Goal: Information Seeking & Learning: Learn about a topic

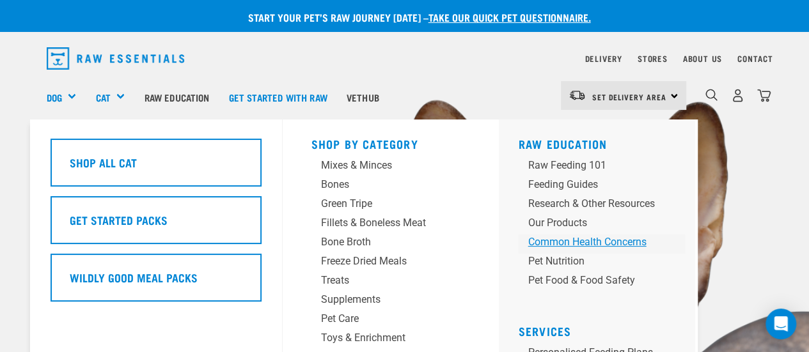
click at [587, 242] on div "Common Health Concerns" at bounding box center [591, 242] width 127 height 15
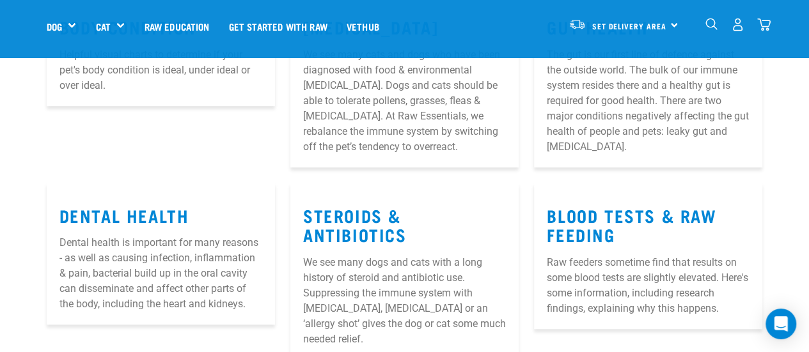
scroll to position [320, 0]
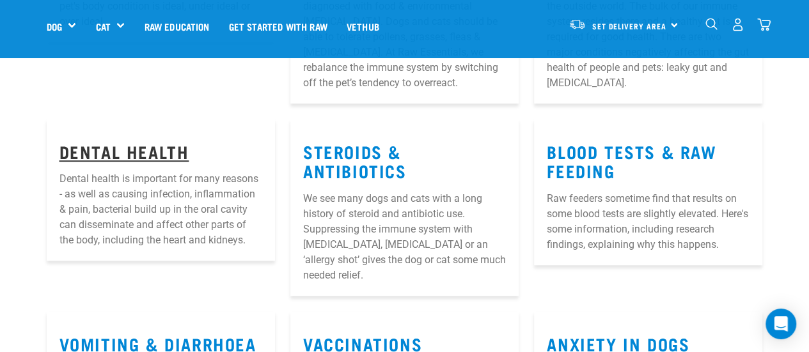
click at [93, 147] on link "Dental Health" at bounding box center [124, 151] width 130 height 10
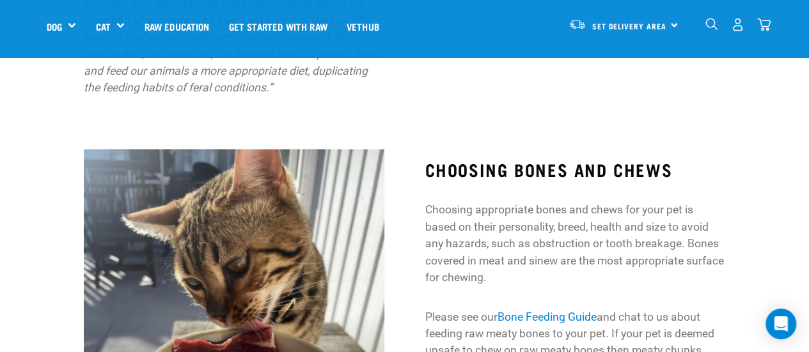
scroll to position [1447, 0]
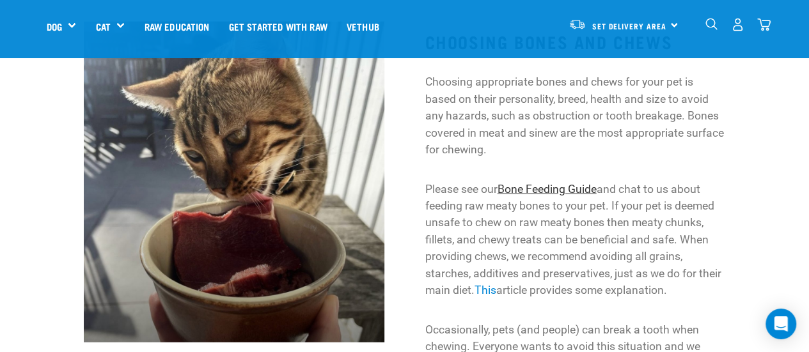
click at [552, 196] on link "Bone Feeding Guide" at bounding box center [547, 189] width 99 height 13
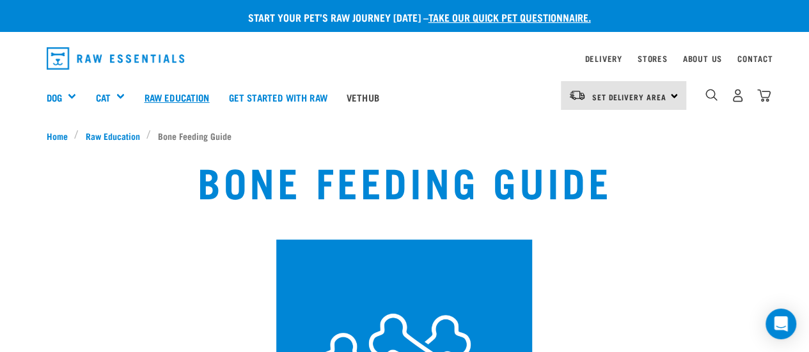
click at [166, 95] on link "Raw Education" at bounding box center [176, 97] width 84 height 51
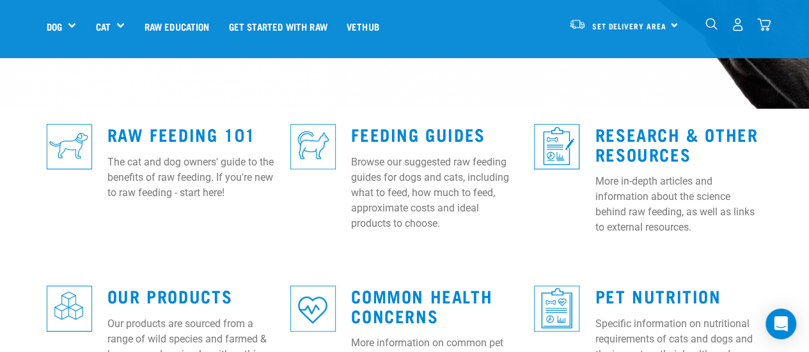
scroll to position [320, 0]
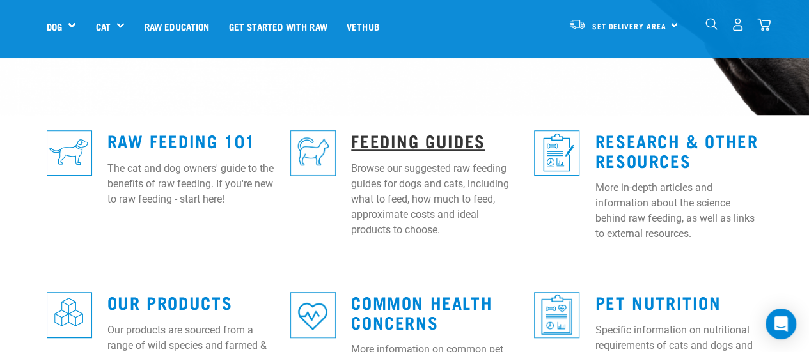
click at [448, 136] on link "Feeding Guides" at bounding box center [418, 141] width 134 height 10
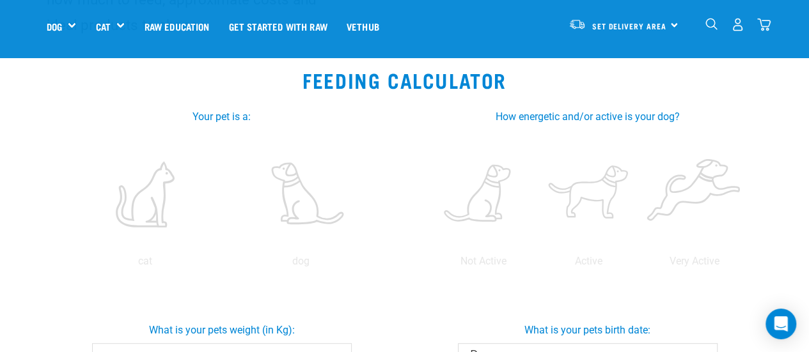
scroll to position [128, 0]
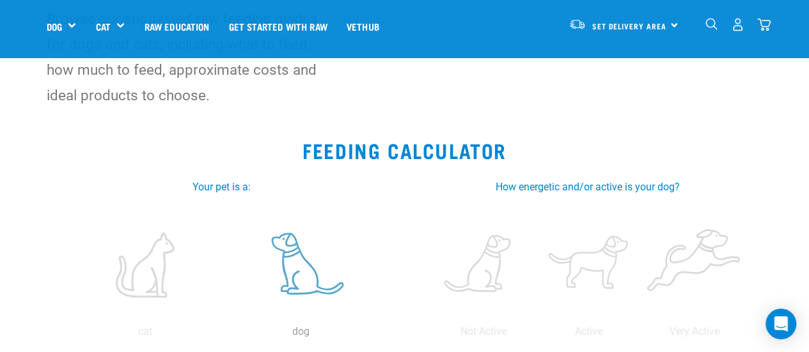
click at [303, 257] on label at bounding box center [301, 264] width 151 height 109
click at [223, 335] on input "radio" at bounding box center [223, 335] width 0 height 0
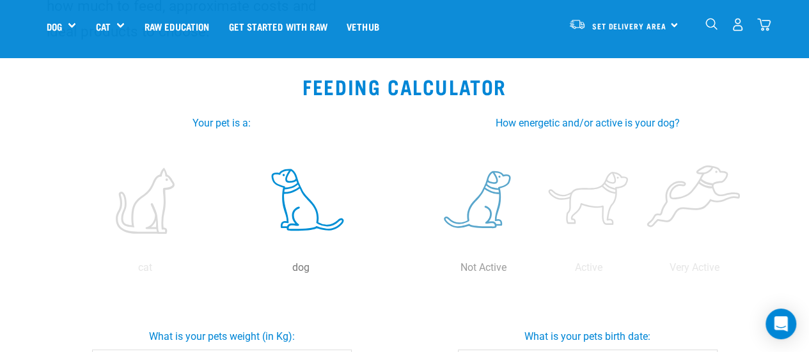
click at [467, 212] on label at bounding box center [483, 200] width 100 height 109
click at [430, 271] on input "radio" at bounding box center [430, 271] width 0 height 0
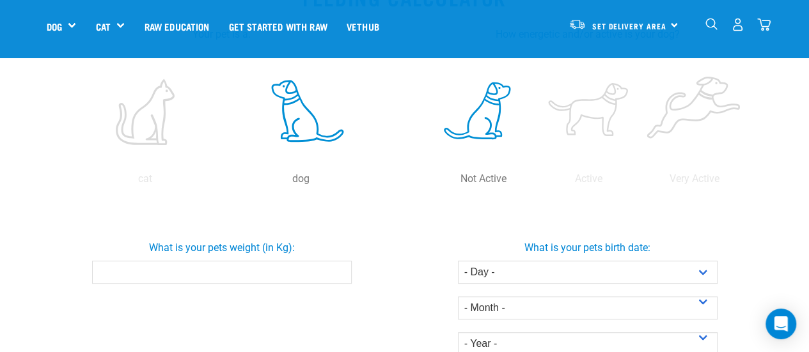
scroll to position [320, 0]
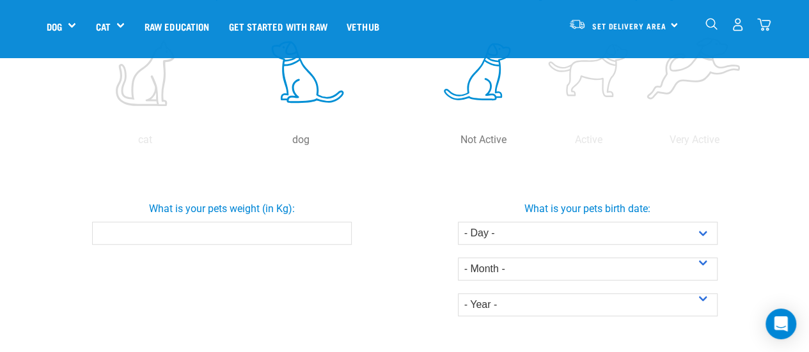
click at [216, 230] on input "What is your pets weight (in Kg):" at bounding box center [222, 233] width 260 height 23
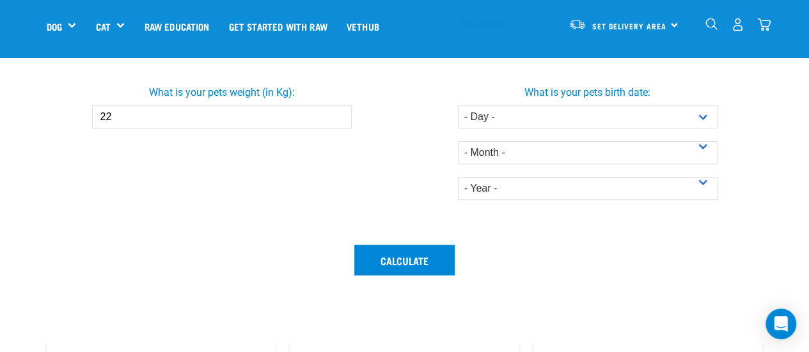
scroll to position [448, 0]
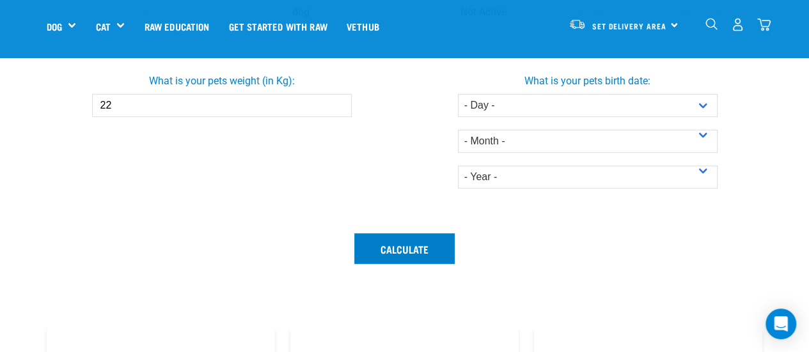
type input "22"
click at [418, 249] on button "Calculate" at bounding box center [404, 248] width 100 height 31
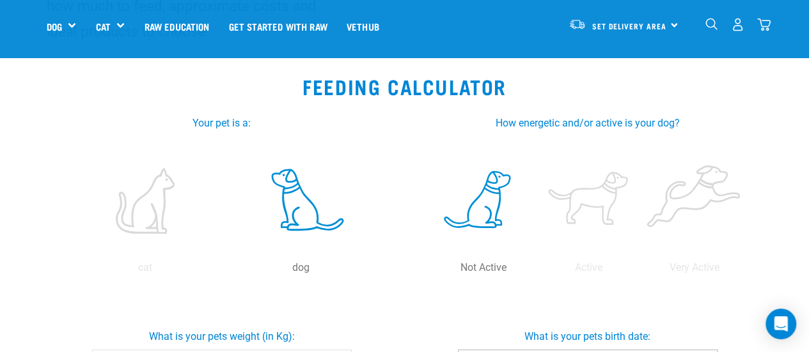
scroll to position [384, 0]
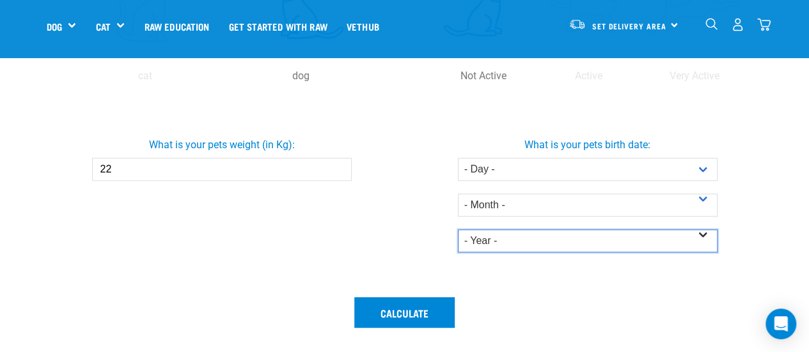
click at [549, 237] on select "- Year - 2025 2024 2023 2022 2021 2020 2019 2018 2017 2016 2015 2014" at bounding box center [588, 241] width 260 height 23
select select "2014"
click at [458, 230] on select "- Year - 2025 2024 2023 2022 2021 2020 2019 2018 2017 2016 2015 2014" at bounding box center [588, 241] width 260 height 23
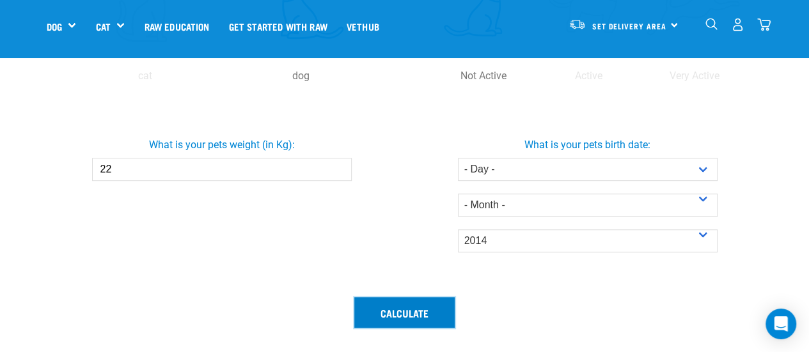
click at [424, 309] on button "Calculate" at bounding box center [404, 312] width 100 height 31
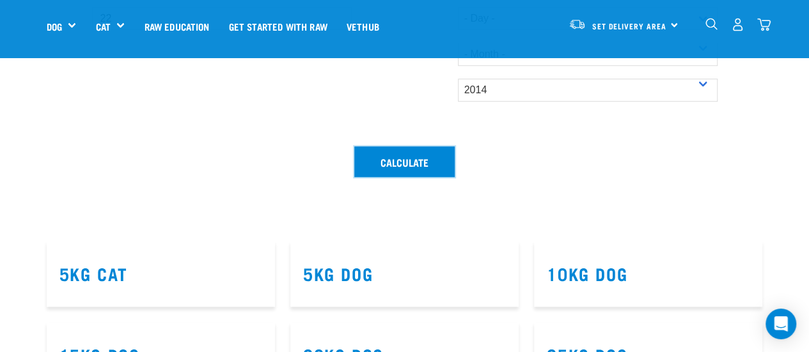
scroll to position [639, 0]
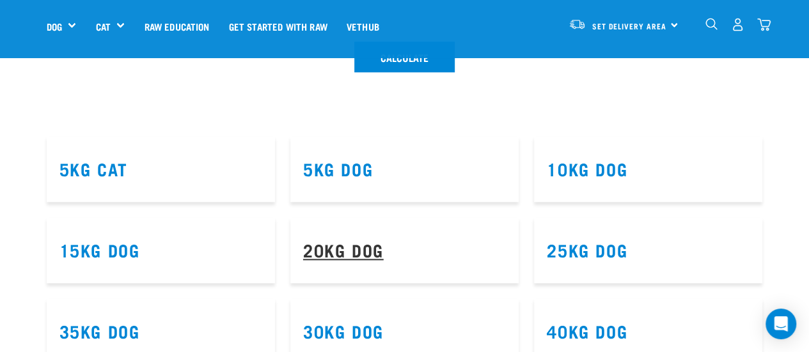
click at [358, 255] on link "20kg Dog" at bounding box center [343, 250] width 81 height 10
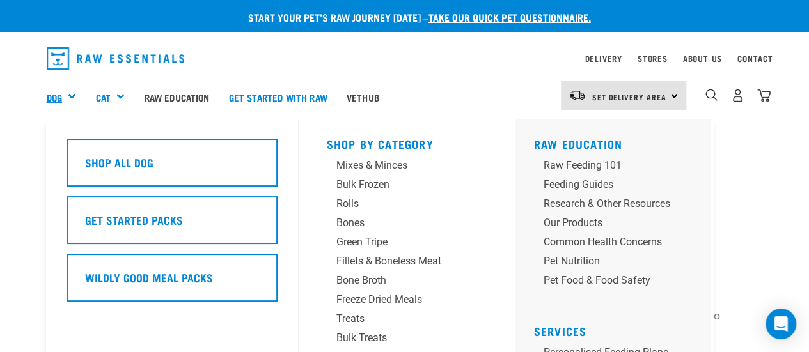
click at [52, 91] on link "Dog" at bounding box center [54, 97] width 15 height 15
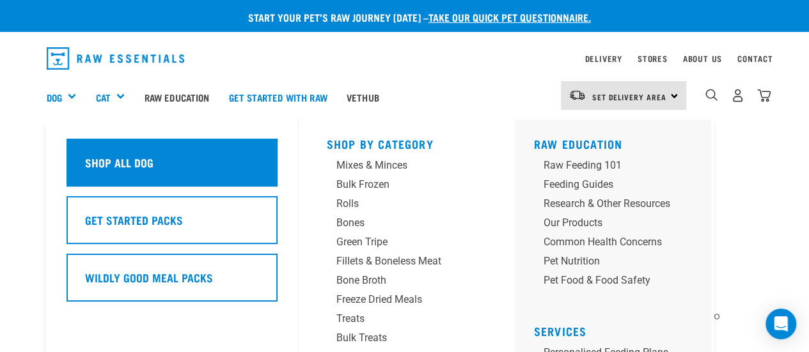
click at [102, 166] on h5 "Shop All Dog" at bounding box center [119, 162] width 68 height 17
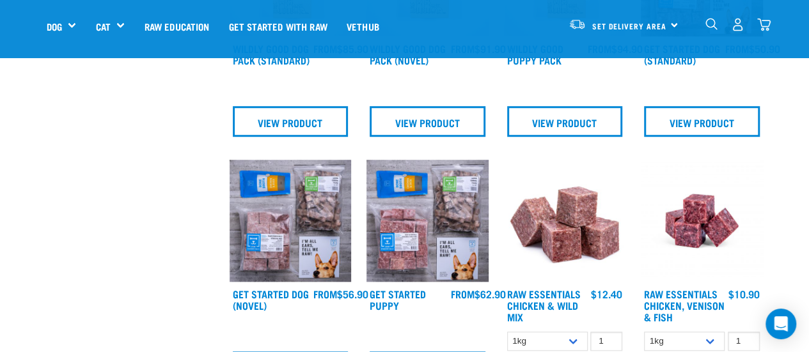
scroll to position [512, 0]
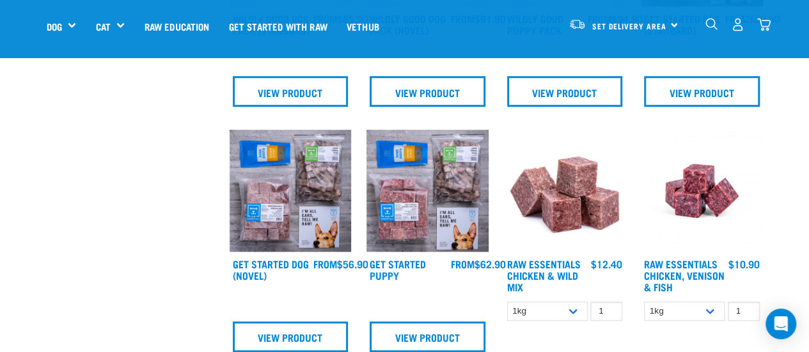
click at [561, 204] on img at bounding box center [565, 191] width 122 height 122
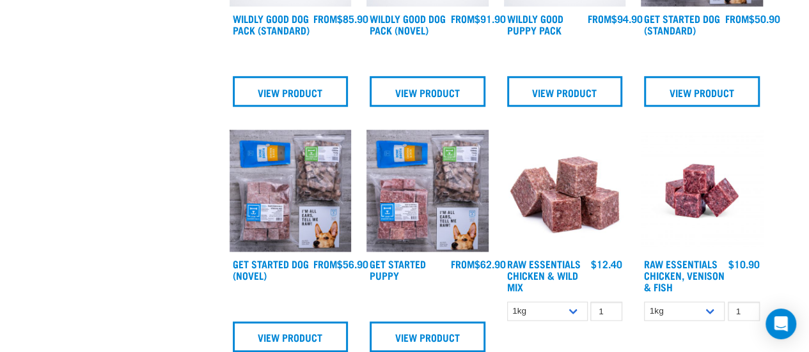
click at [701, 194] on img at bounding box center [702, 191] width 122 height 122
click at [559, 202] on img at bounding box center [565, 191] width 122 height 122
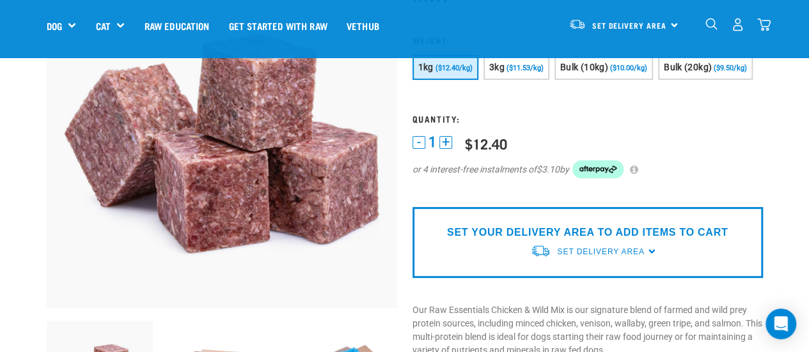
scroll to position [128, 0]
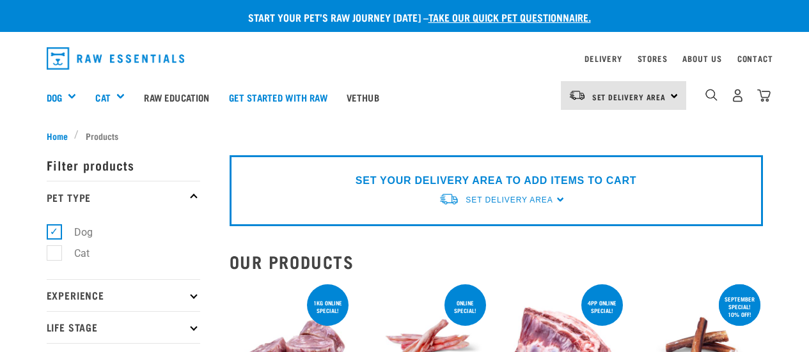
scroll to position [602, 0]
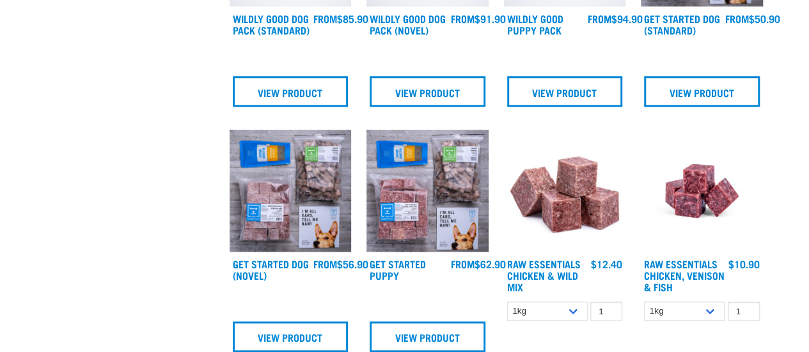
click at [696, 200] on img at bounding box center [702, 191] width 122 height 122
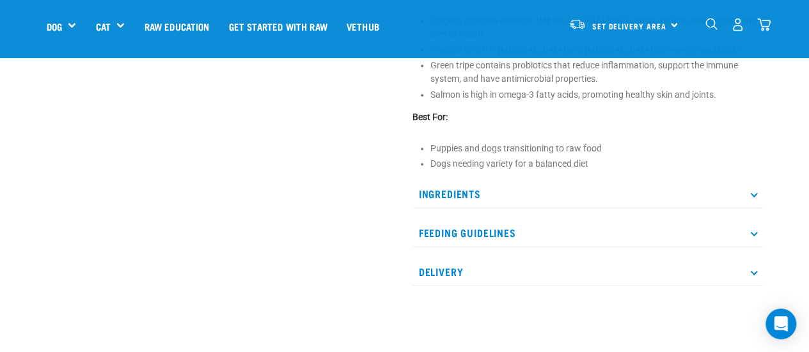
scroll to position [576, 0]
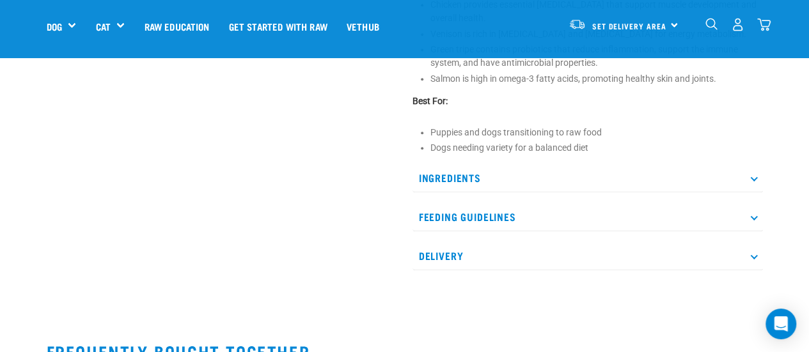
click at [454, 175] on p "Ingredients" at bounding box center [587, 178] width 350 height 29
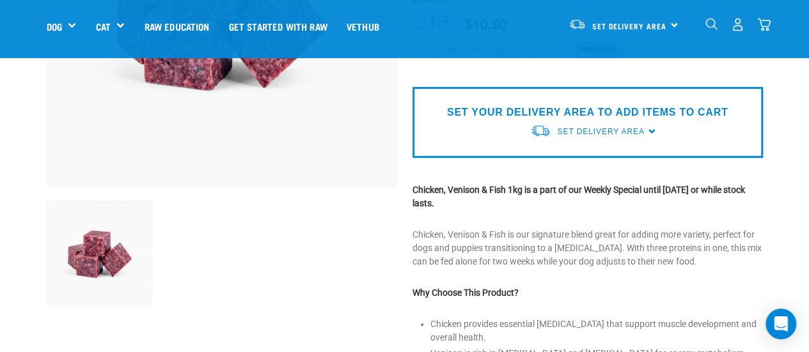
scroll to position [0, 0]
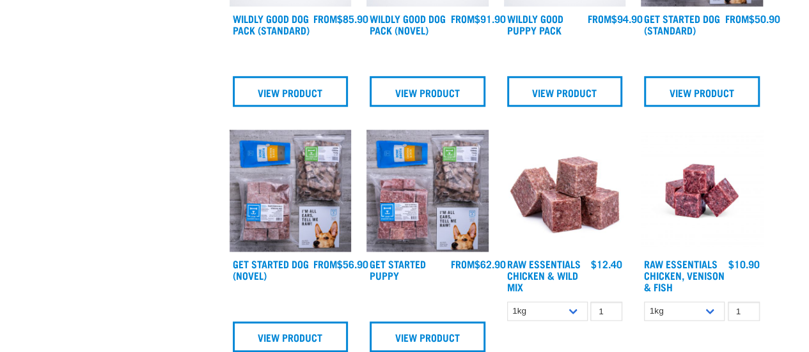
click at [565, 214] on img at bounding box center [565, 191] width 122 height 122
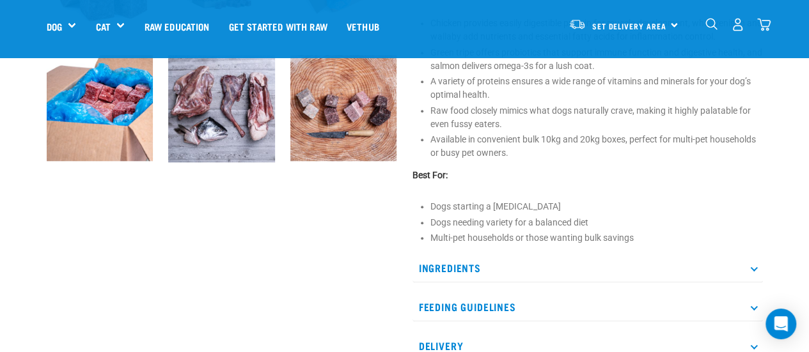
scroll to position [576, 0]
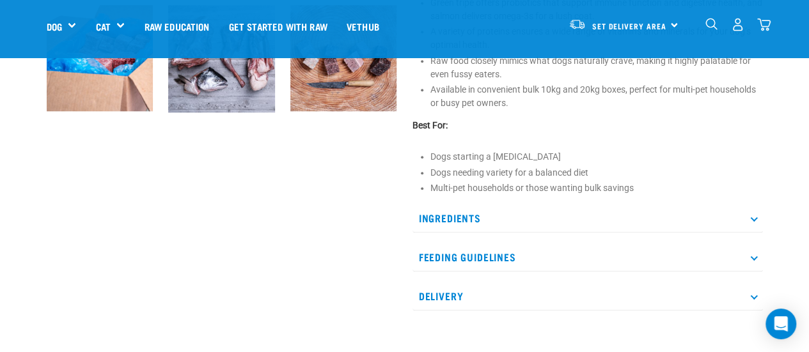
click at [467, 216] on p "Ingredients" at bounding box center [587, 218] width 350 height 29
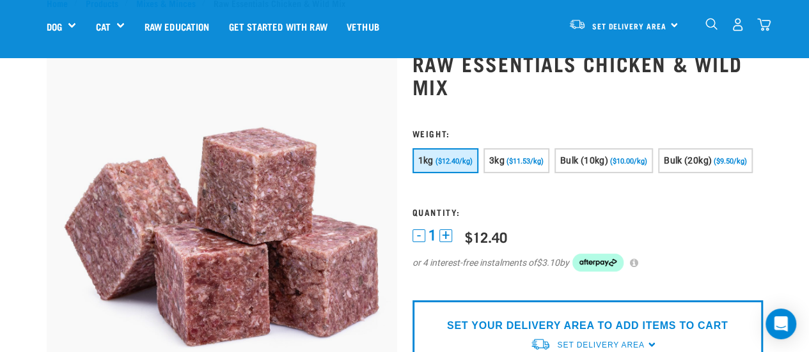
scroll to position [0, 0]
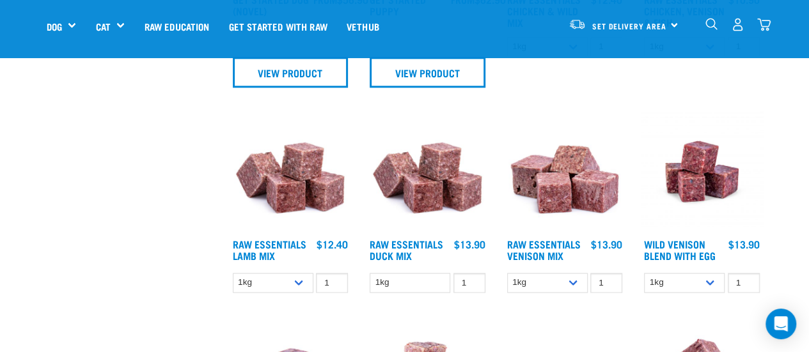
scroll to position [794, 0]
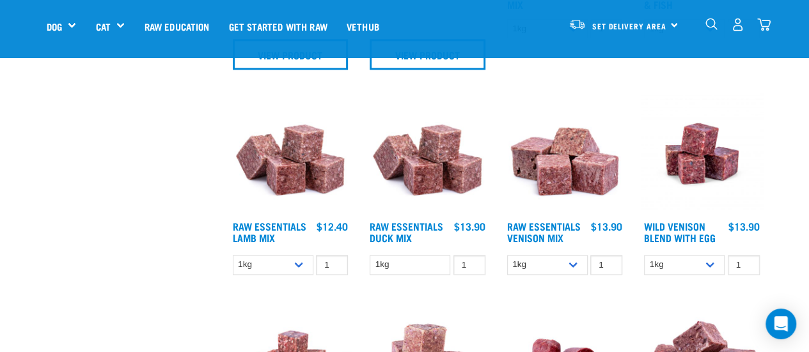
click at [432, 165] on img at bounding box center [427, 154] width 122 height 122
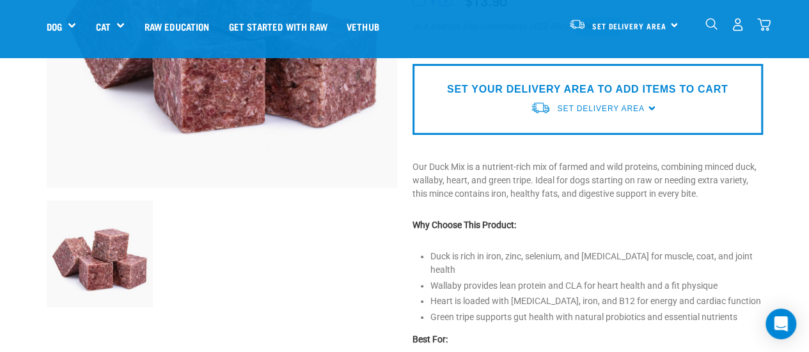
scroll to position [320, 0]
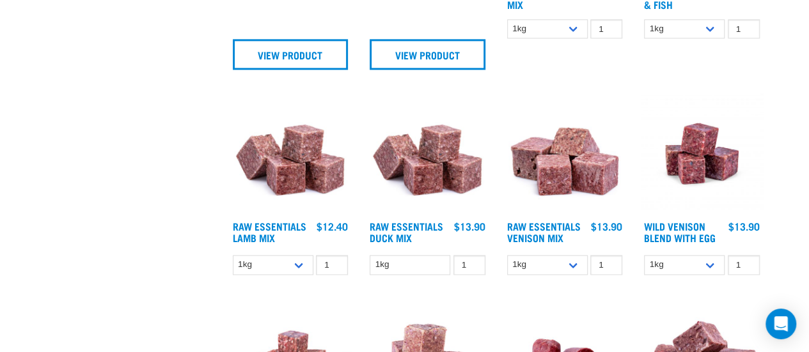
click at [559, 160] on img at bounding box center [565, 154] width 122 height 122
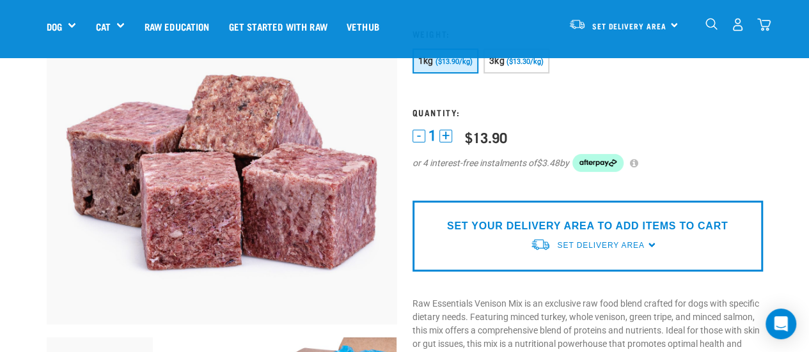
scroll to position [256, 0]
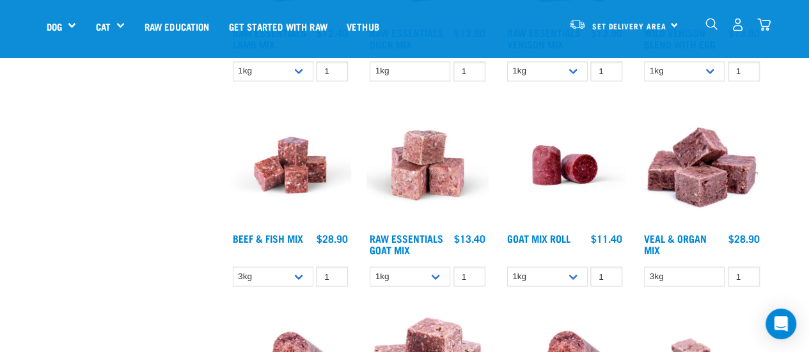
scroll to position [1013, 0]
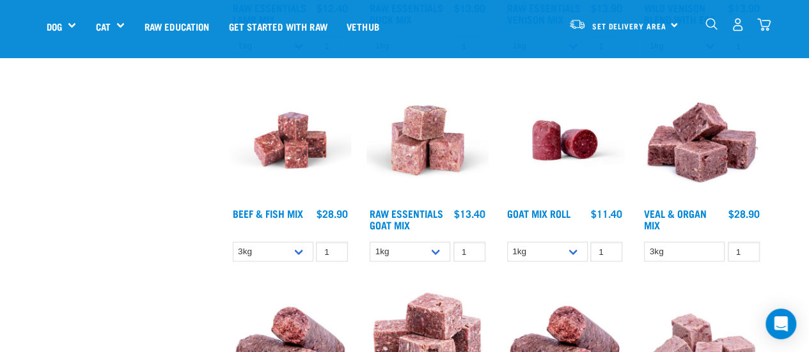
click at [407, 135] on img at bounding box center [427, 140] width 122 height 122
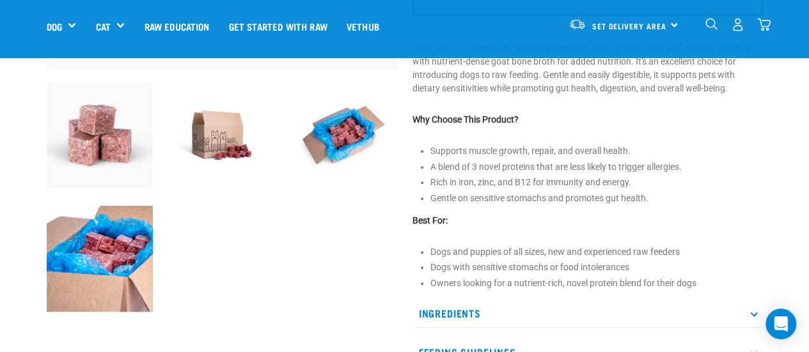
scroll to position [448, 0]
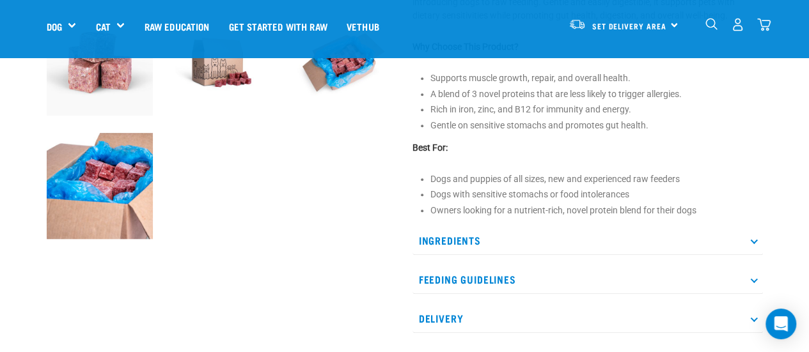
click at [451, 233] on p "Ingredients" at bounding box center [587, 240] width 350 height 29
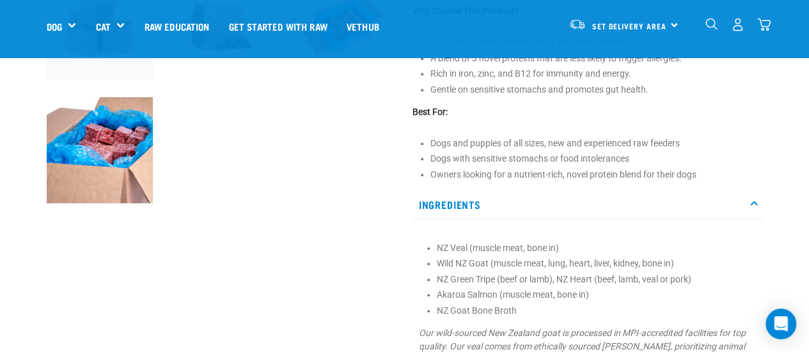
scroll to position [512, 0]
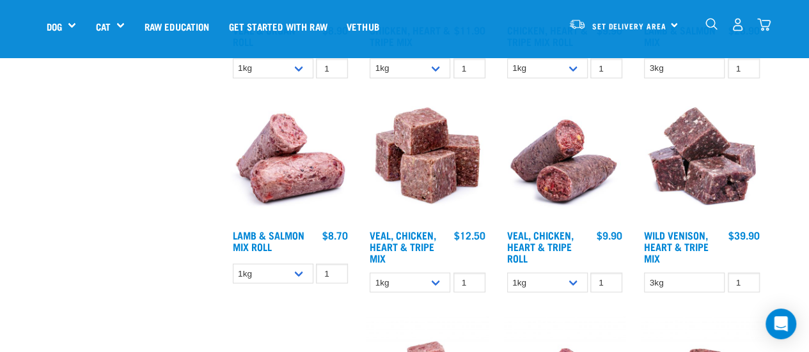
scroll to position [1424, 0]
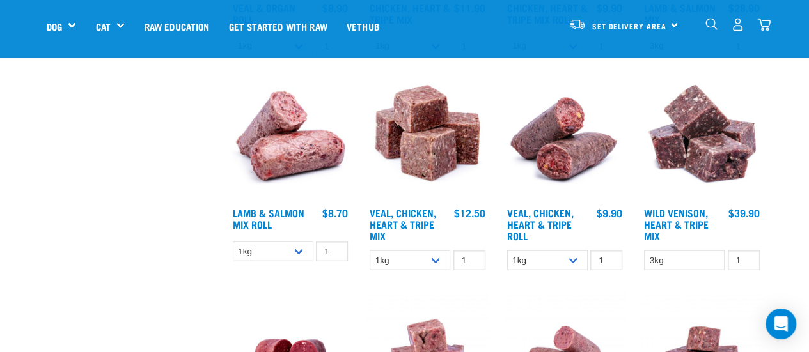
click at [427, 145] on img at bounding box center [427, 140] width 122 height 122
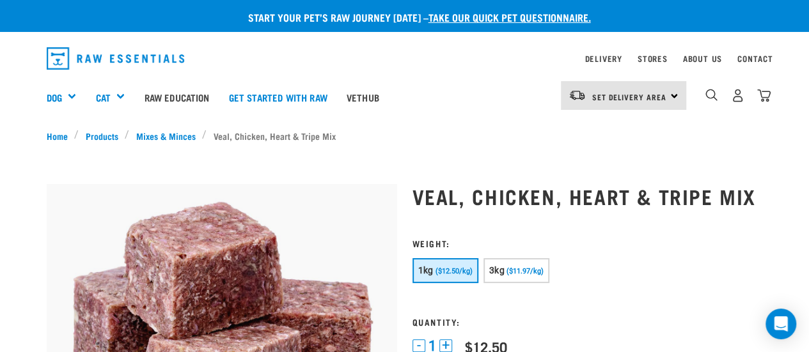
scroll to position [64, 0]
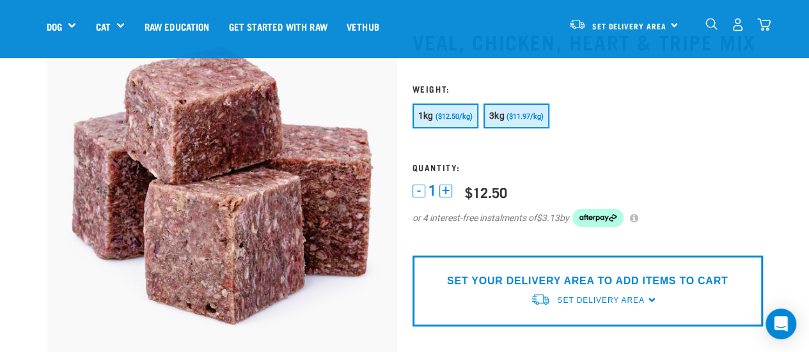
click at [508, 116] on span "($11.97/kg)" at bounding box center [524, 117] width 37 height 8
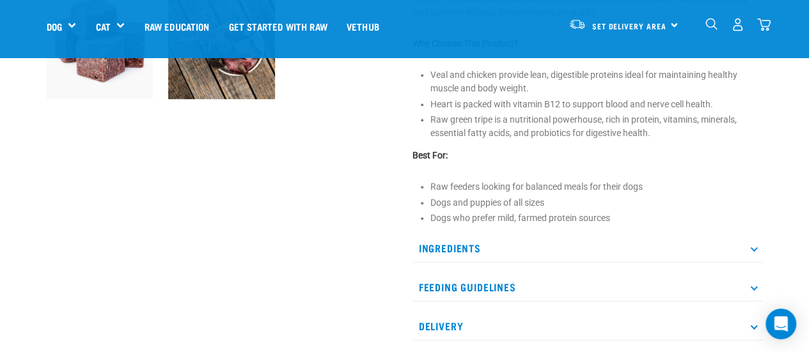
scroll to position [512, 0]
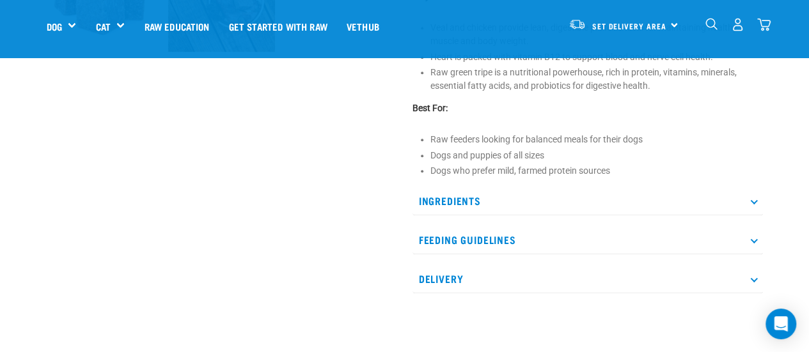
click at [435, 199] on p "Ingredients" at bounding box center [587, 201] width 350 height 29
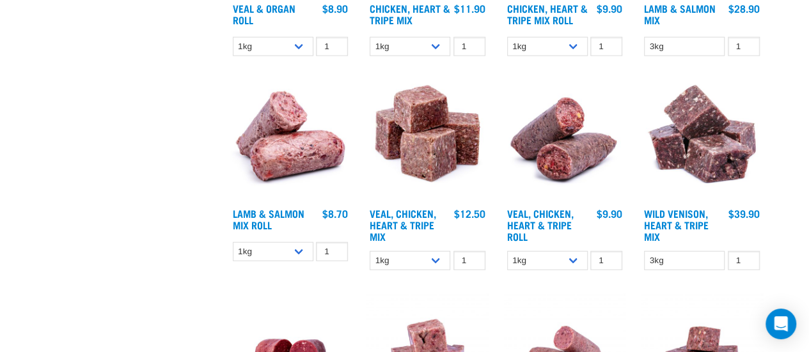
click at [710, 150] on img at bounding box center [702, 140] width 122 height 122
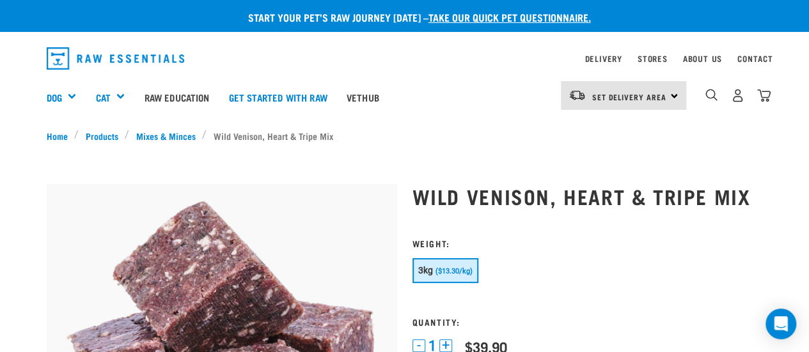
scroll to position [128, 0]
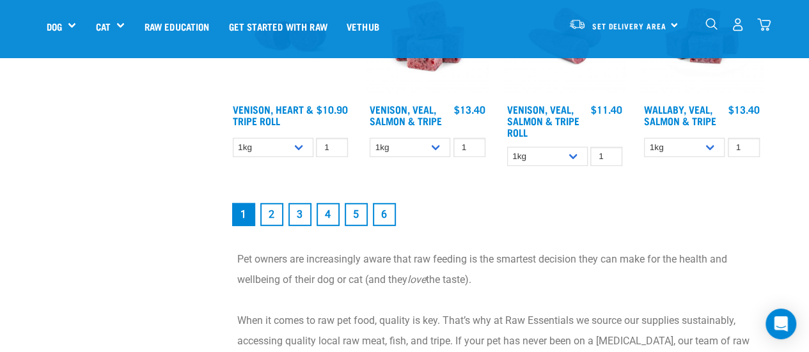
scroll to position [1770, 0]
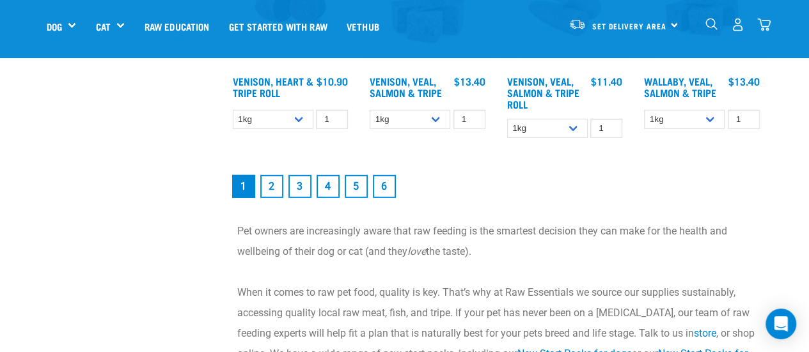
click at [272, 185] on link "2" at bounding box center [271, 186] width 23 height 23
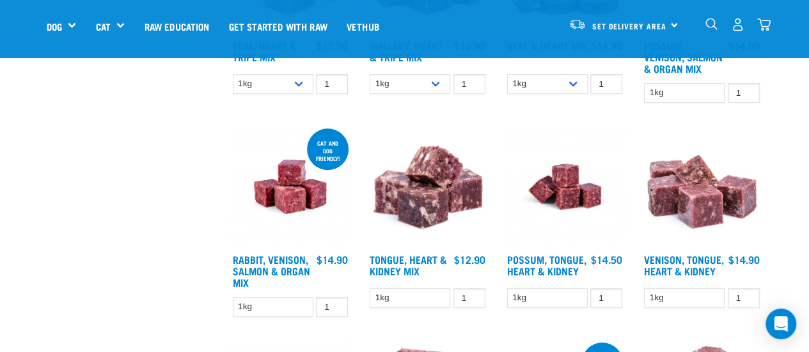
scroll to position [512, 0]
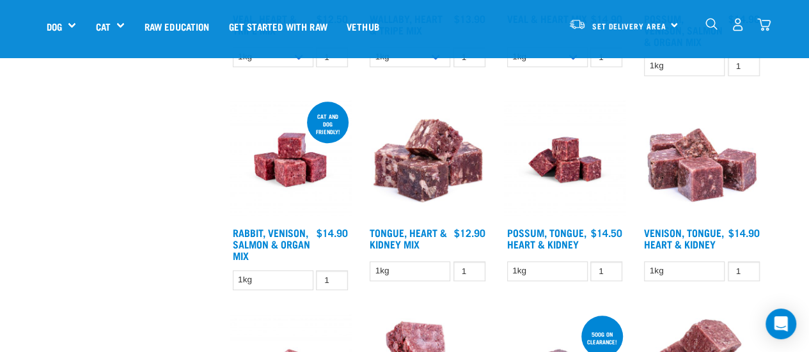
click at [425, 175] on img at bounding box center [427, 160] width 122 height 122
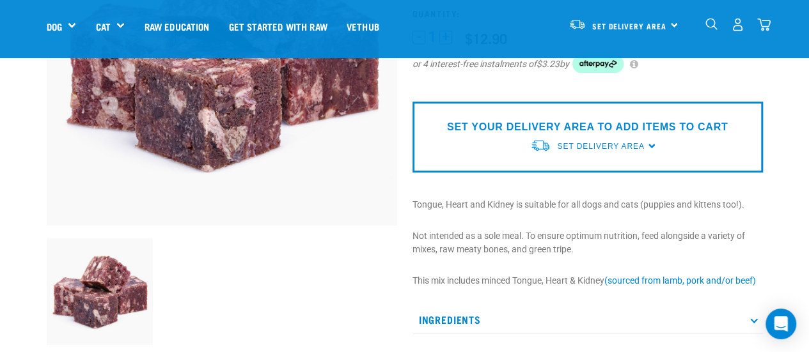
scroll to position [256, 0]
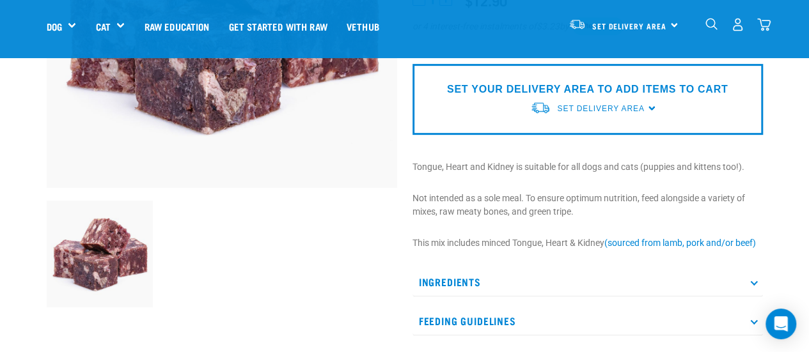
click at [442, 277] on p "Ingredients" at bounding box center [587, 282] width 350 height 29
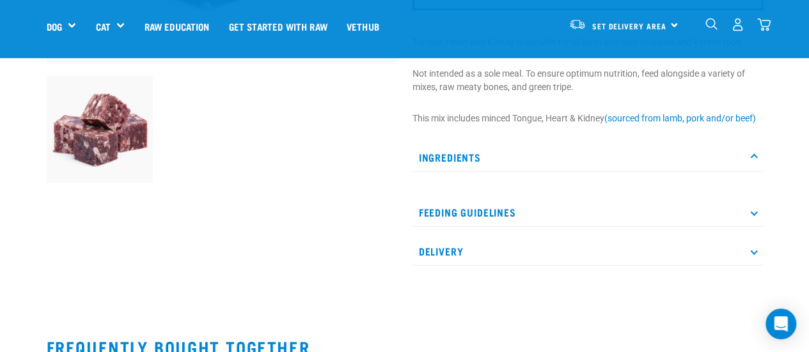
scroll to position [384, 0]
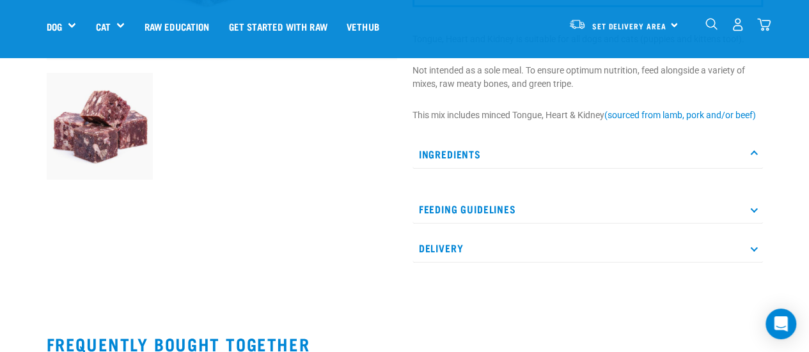
click at [437, 153] on p "Ingredients" at bounding box center [587, 154] width 350 height 29
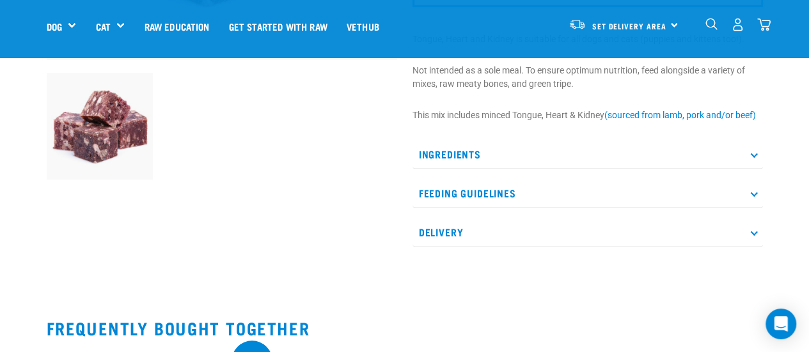
click at [437, 148] on p "Ingredients" at bounding box center [587, 154] width 350 height 29
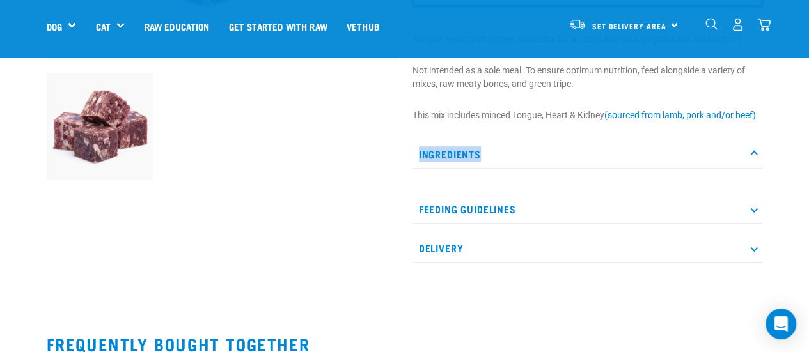
click at [437, 148] on p "Ingredients" at bounding box center [587, 154] width 350 height 29
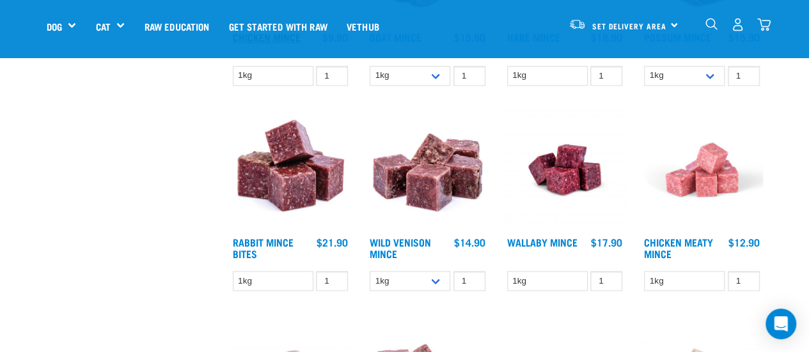
scroll to position [922, 0]
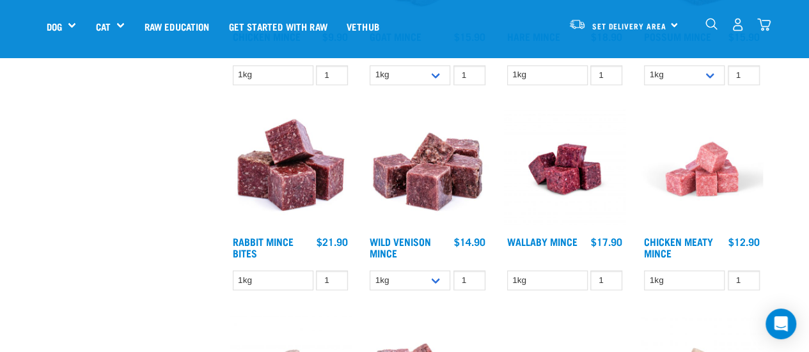
click at [701, 184] on img at bounding box center [702, 169] width 122 height 122
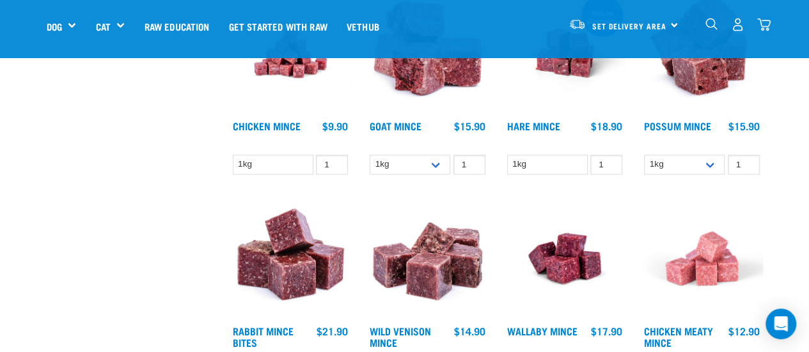
scroll to position [858, 0]
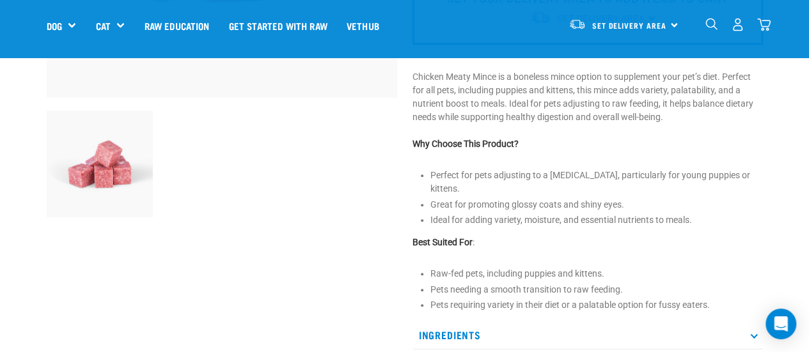
scroll to position [320, 0]
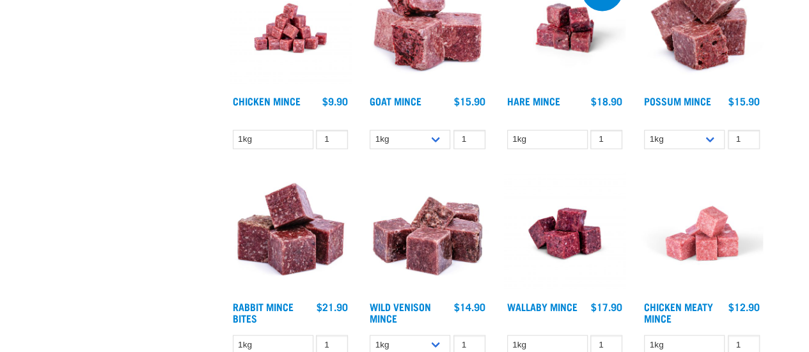
scroll to position [949, 0]
click at [272, 32] on img at bounding box center [291, 28] width 122 height 122
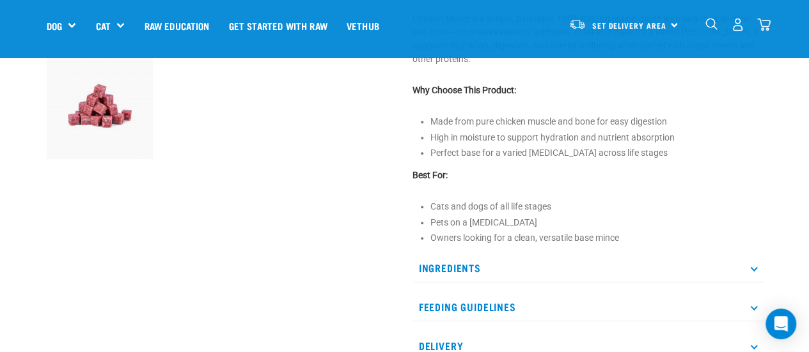
scroll to position [448, 0]
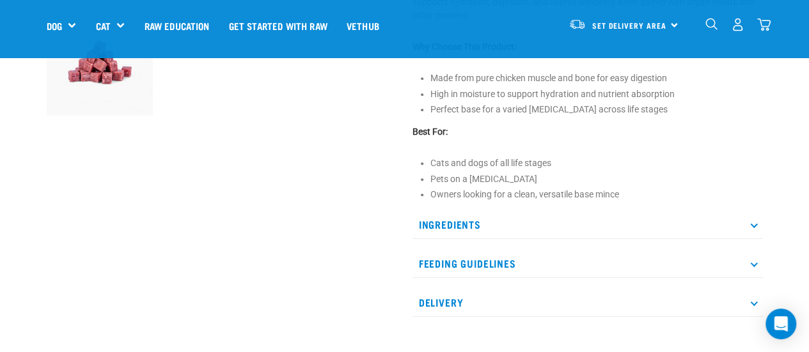
click at [446, 224] on p "Ingredients" at bounding box center [587, 224] width 350 height 29
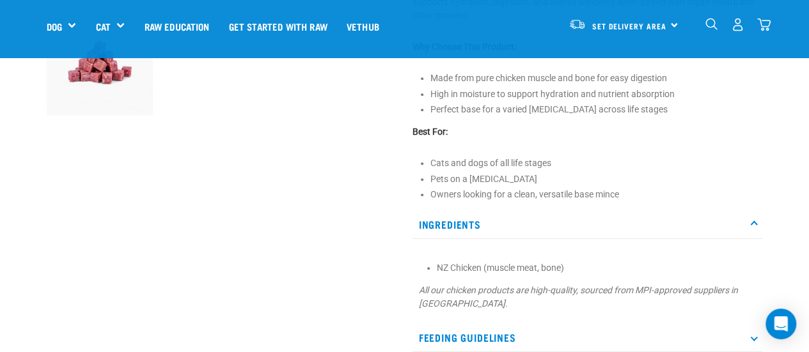
click at [450, 221] on p "Ingredients" at bounding box center [587, 224] width 350 height 29
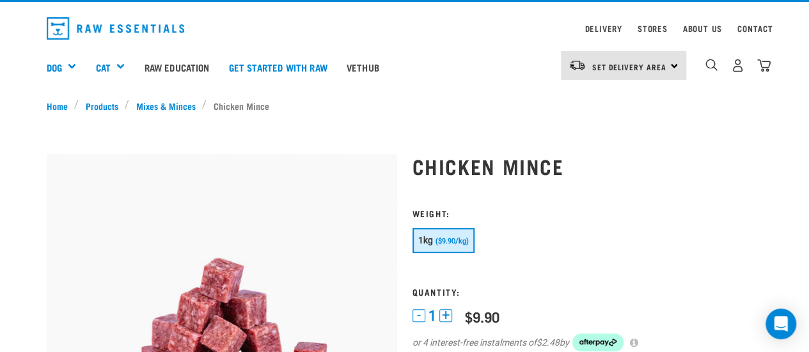
scroll to position [0, 0]
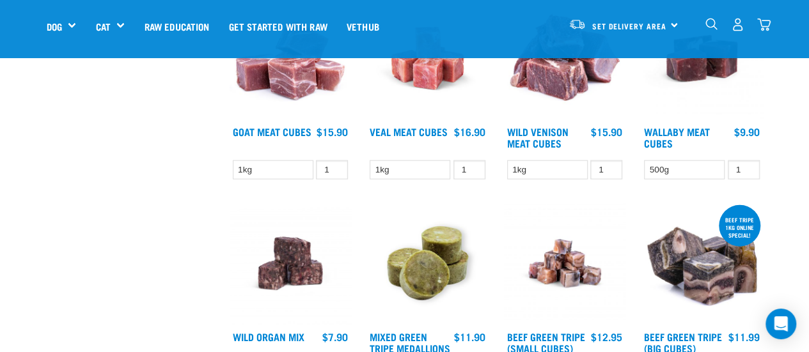
scroll to position [1525, 0]
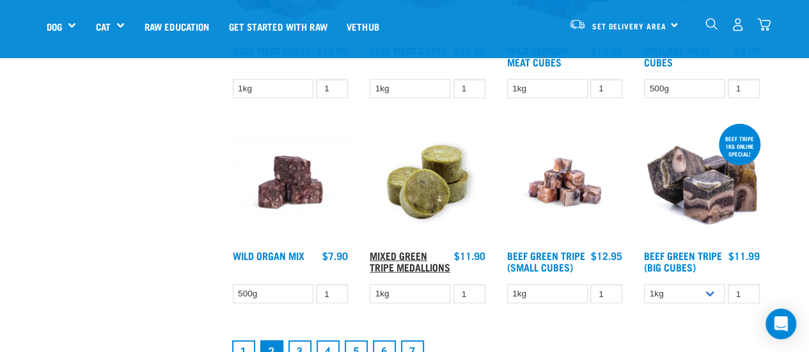
click at [380, 253] on link "Mixed Green Tripe Medallions" at bounding box center [410, 261] width 81 height 17
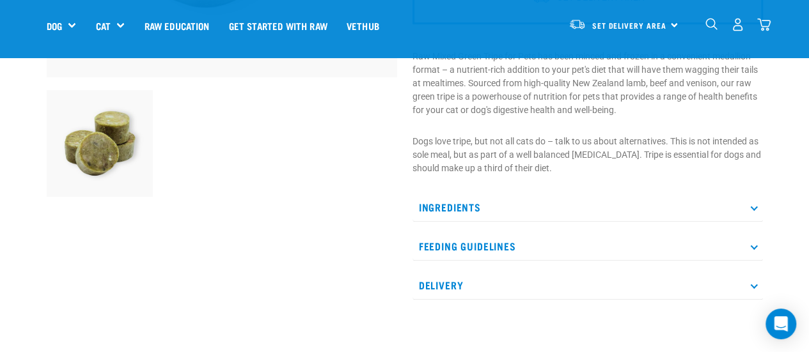
scroll to position [384, 0]
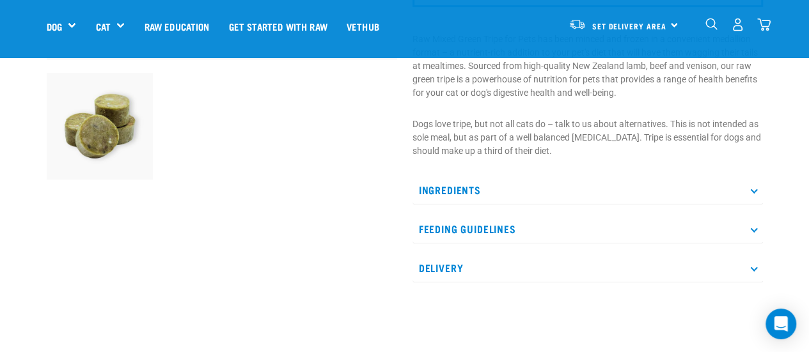
click at [452, 189] on p "Ingredients" at bounding box center [587, 190] width 350 height 29
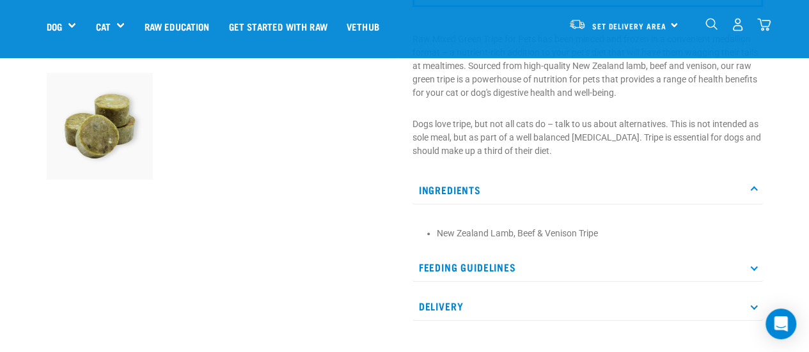
click at [452, 189] on p "Ingredients" at bounding box center [587, 190] width 350 height 29
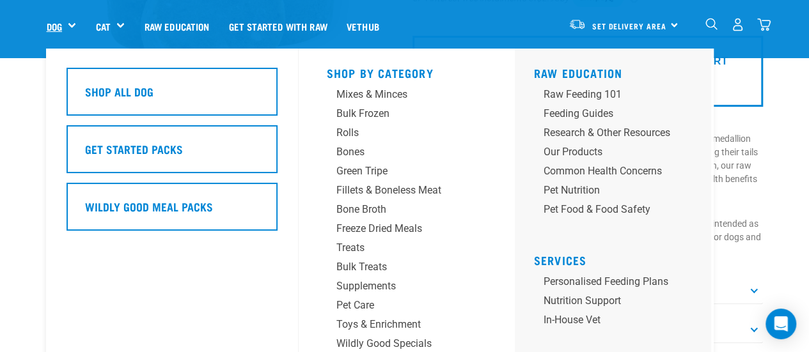
scroll to position [128, 0]
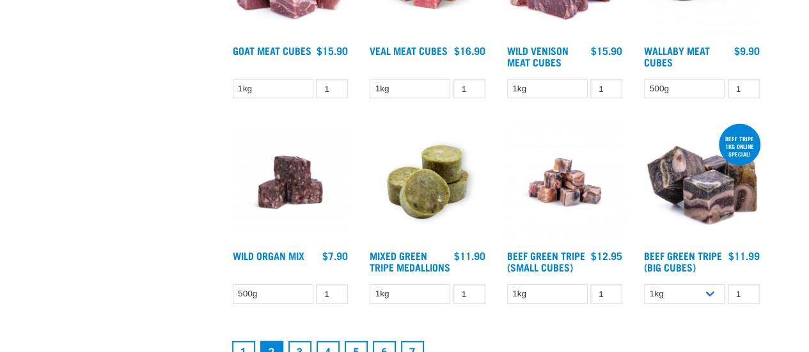
scroll to position [1615, 0]
click at [569, 180] on img at bounding box center [565, 183] width 122 height 122
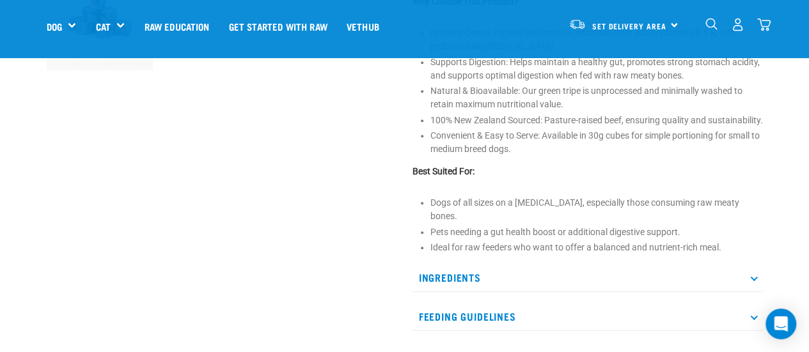
scroll to position [512, 0]
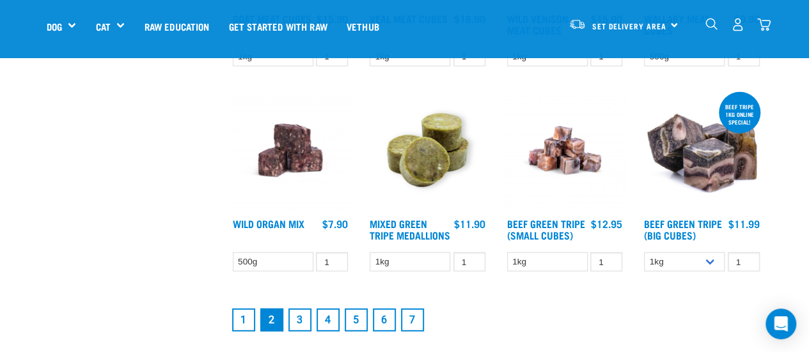
scroll to position [1576, 0]
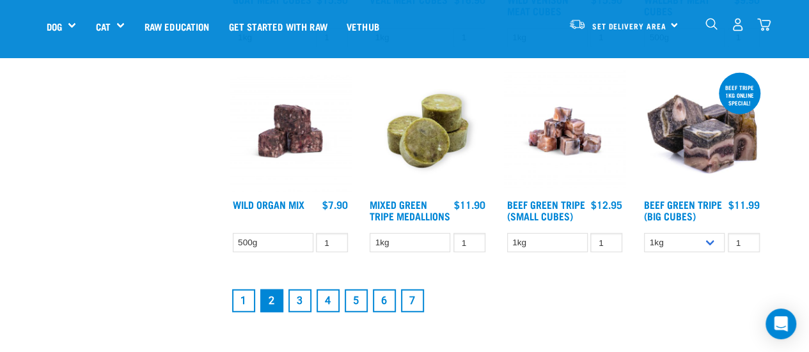
click at [425, 134] on img at bounding box center [427, 131] width 122 height 122
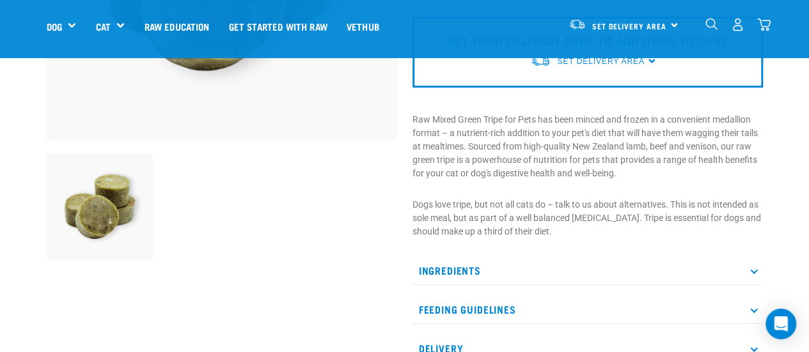
scroll to position [320, 0]
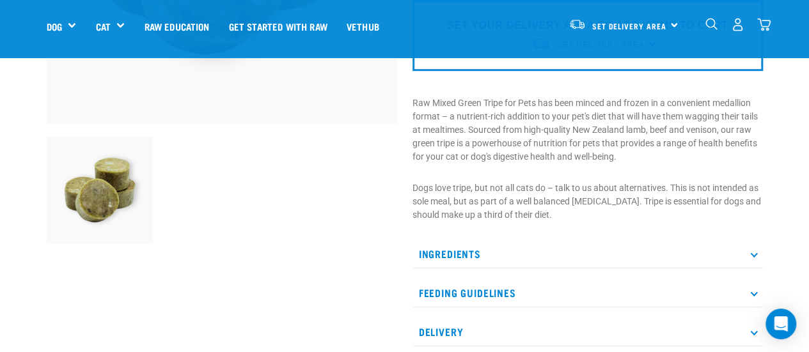
click at [454, 254] on p "Ingredients" at bounding box center [587, 254] width 350 height 29
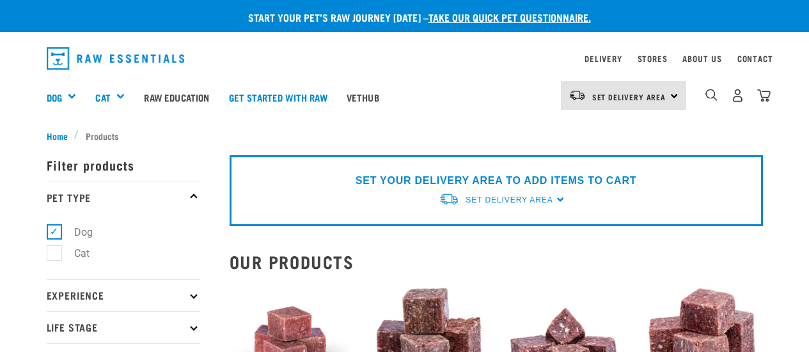
scroll to position [1667, 0]
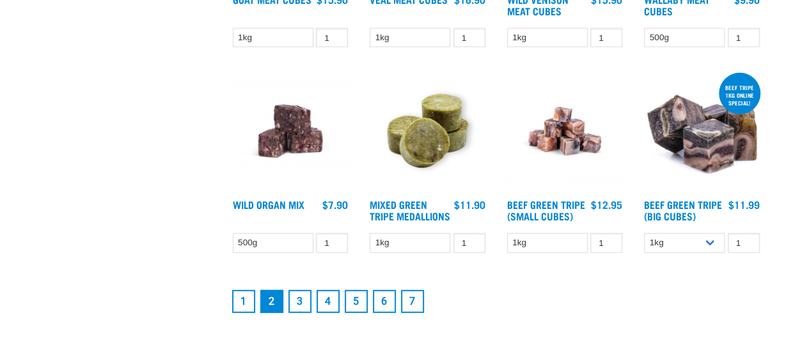
click at [574, 135] on img at bounding box center [565, 131] width 122 height 122
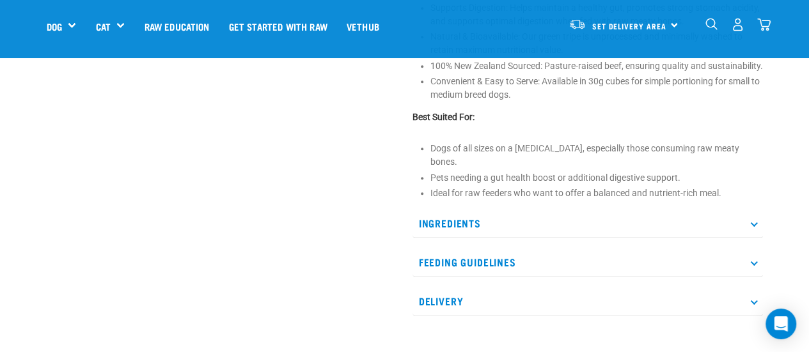
scroll to position [576, 0]
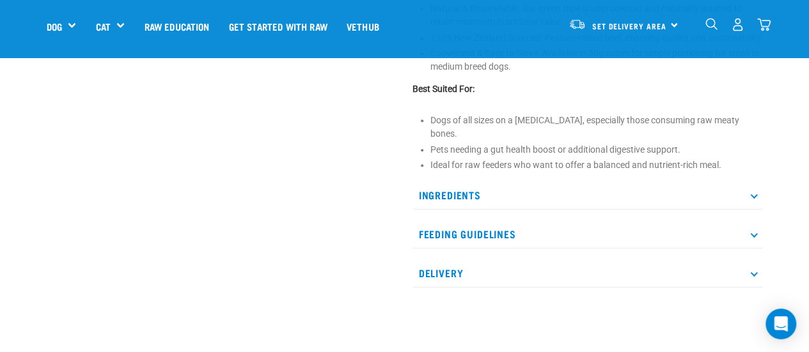
click at [466, 192] on p "Ingredients" at bounding box center [587, 195] width 350 height 29
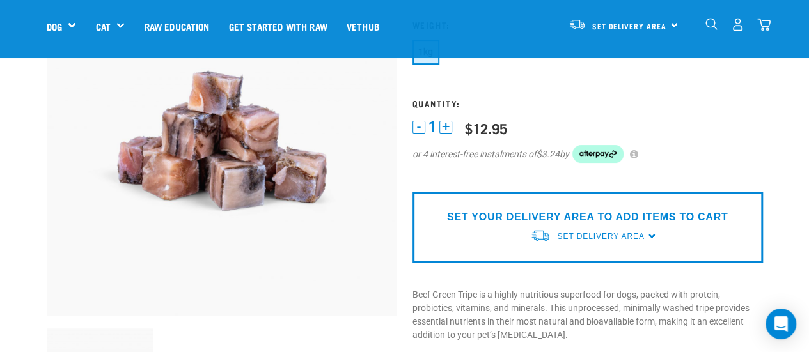
scroll to position [0, 0]
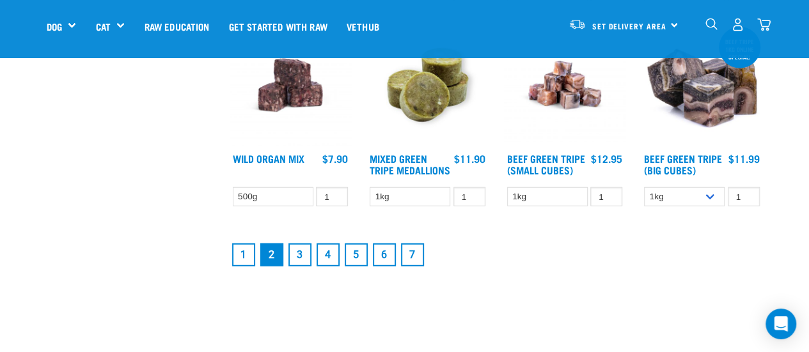
scroll to position [1626, 0]
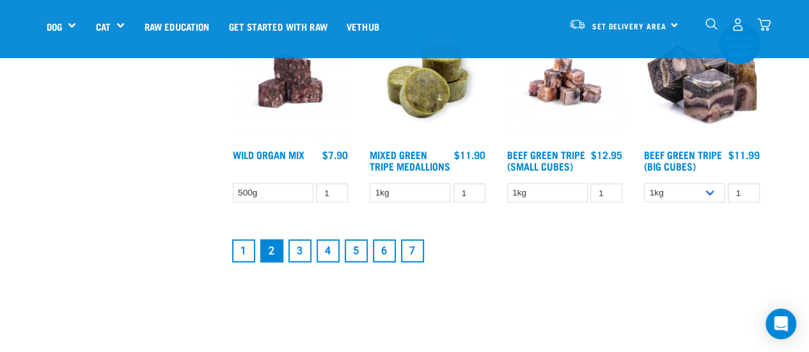
click at [296, 259] on link "3" at bounding box center [299, 251] width 23 height 23
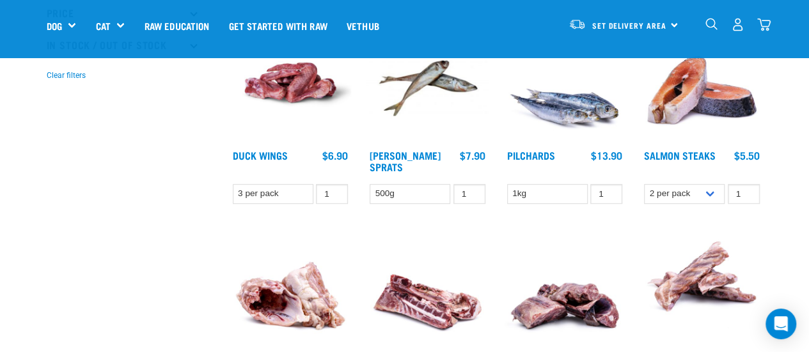
scroll to position [320, 0]
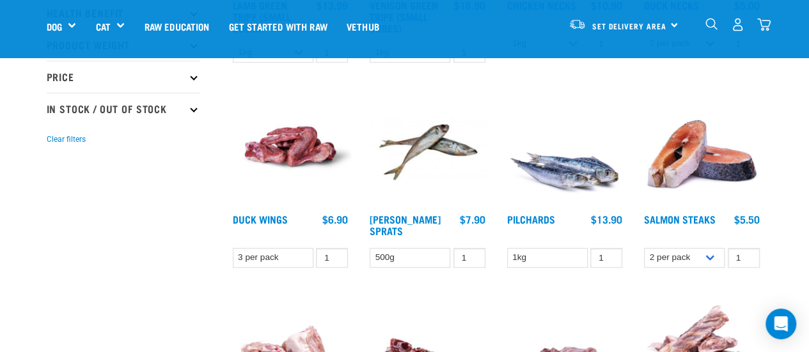
click at [718, 173] on img at bounding box center [702, 147] width 122 height 122
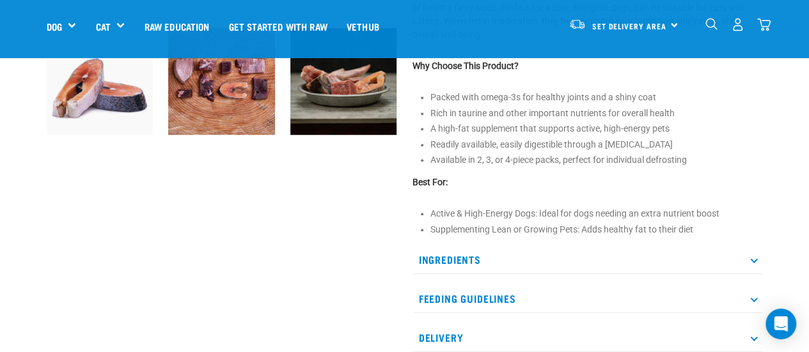
scroll to position [448, 0]
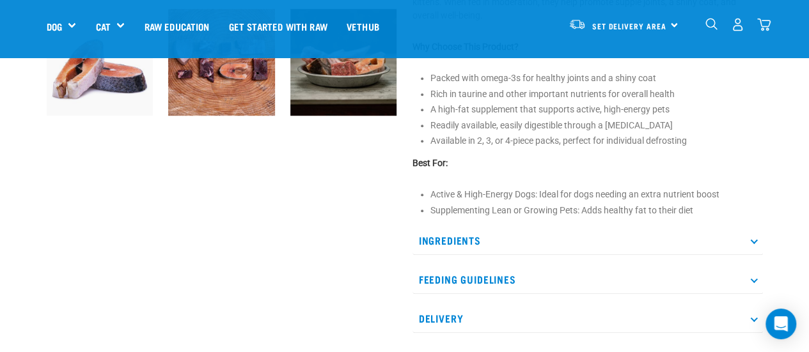
click at [450, 237] on p "Ingredients" at bounding box center [587, 240] width 350 height 29
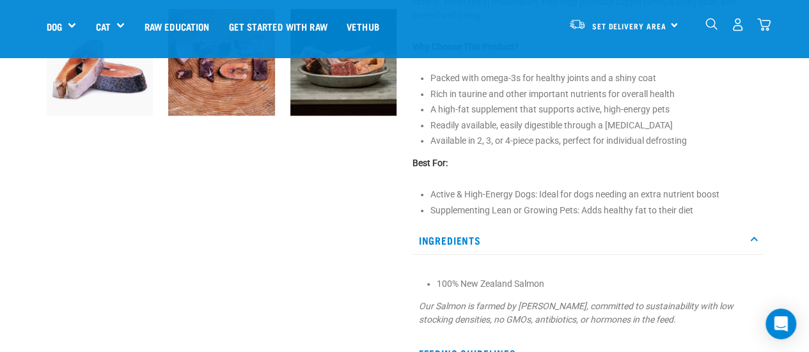
scroll to position [512, 0]
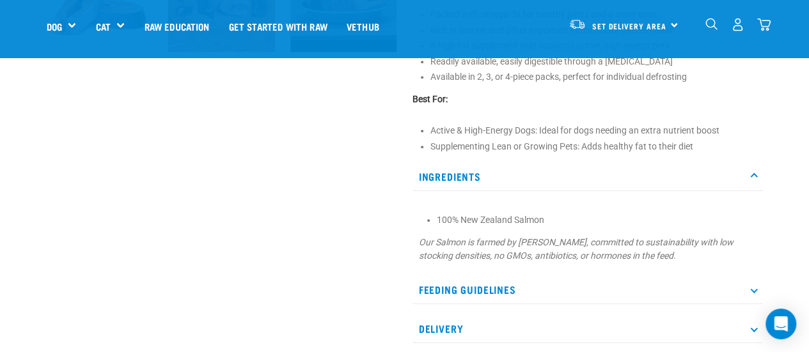
click at [490, 287] on p "Feeding Guidelines" at bounding box center [587, 290] width 350 height 29
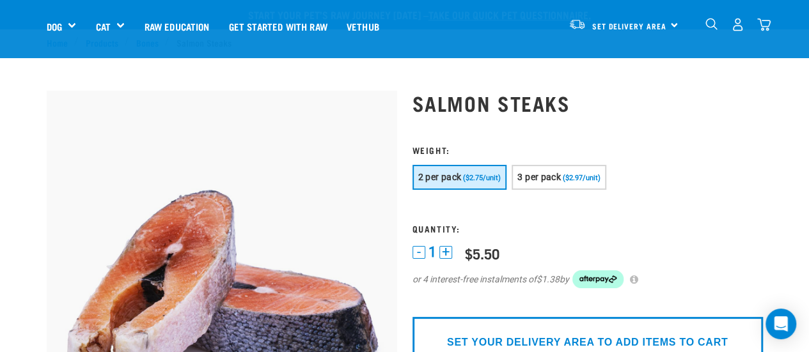
scroll to position [0, 0]
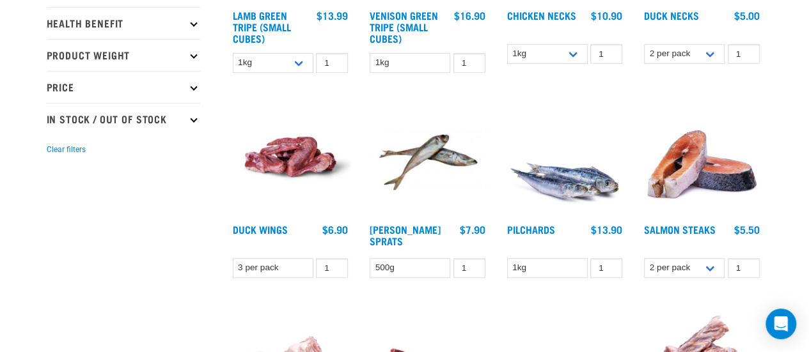
click at [558, 189] on img at bounding box center [565, 157] width 122 height 122
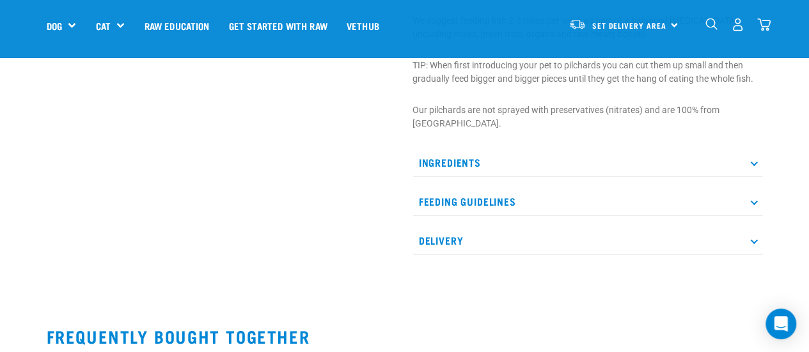
scroll to position [576, 0]
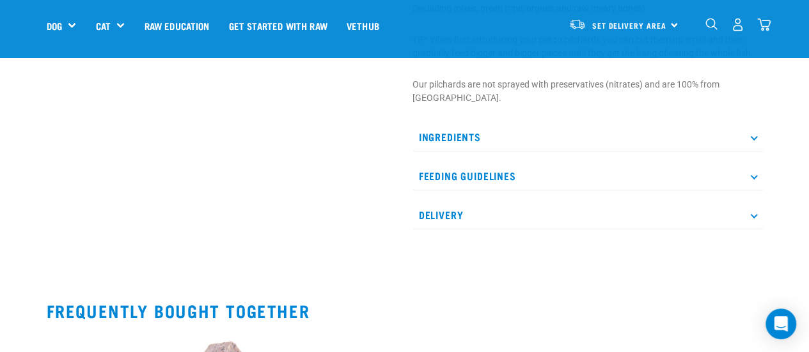
click at [435, 127] on p "Ingredients" at bounding box center [587, 137] width 350 height 29
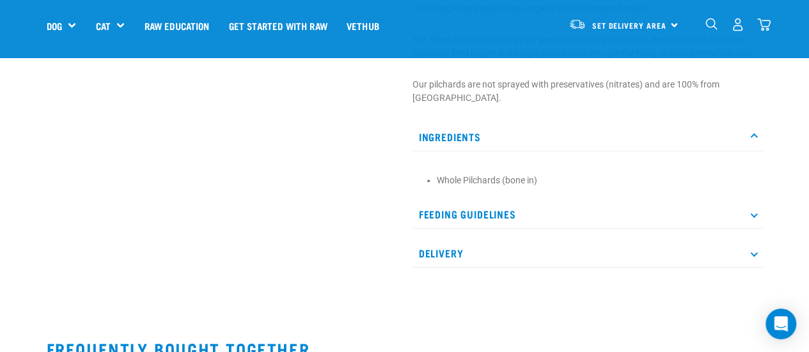
click at [435, 127] on p "Ingredients" at bounding box center [587, 137] width 350 height 29
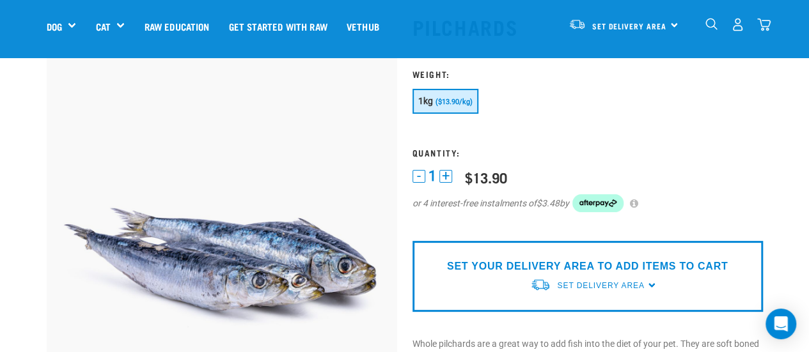
scroll to position [64, 0]
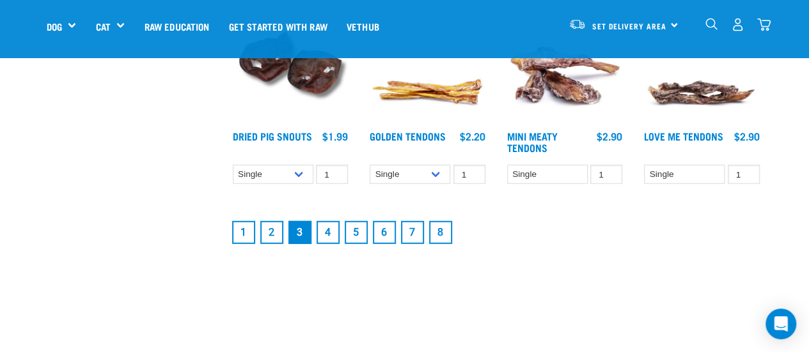
scroll to position [1679, 0]
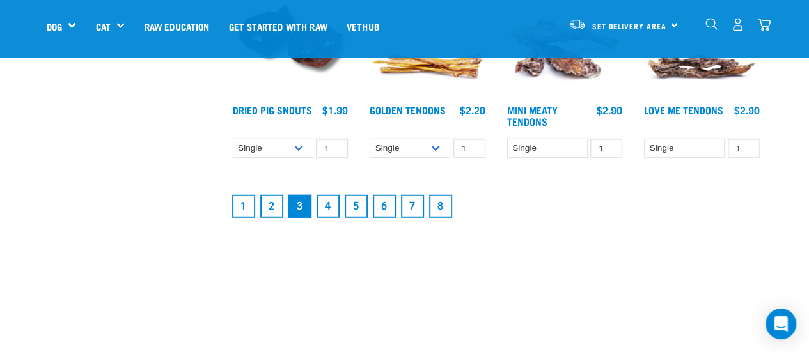
click at [328, 206] on link "4" at bounding box center [328, 206] width 23 height 23
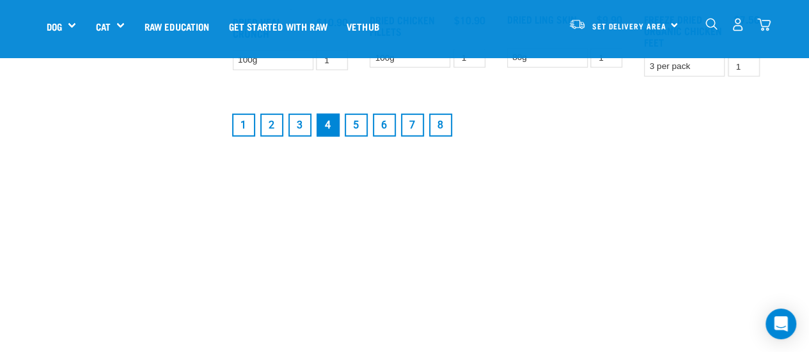
scroll to position [1791, 0]
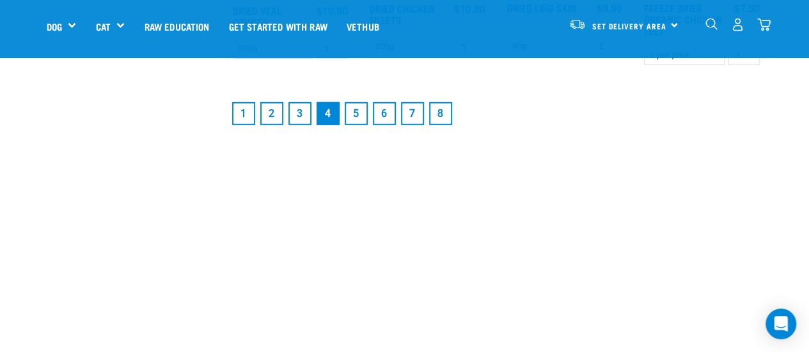
click at [353, 112] on link "5" at bounding box center [356, 113] width 23 height 23
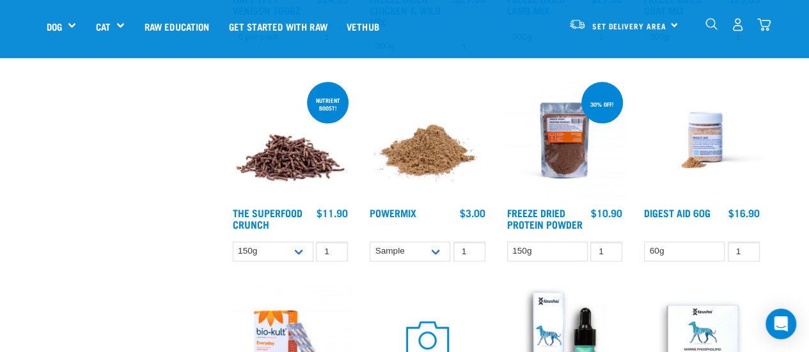
scroll to position [767, 0]
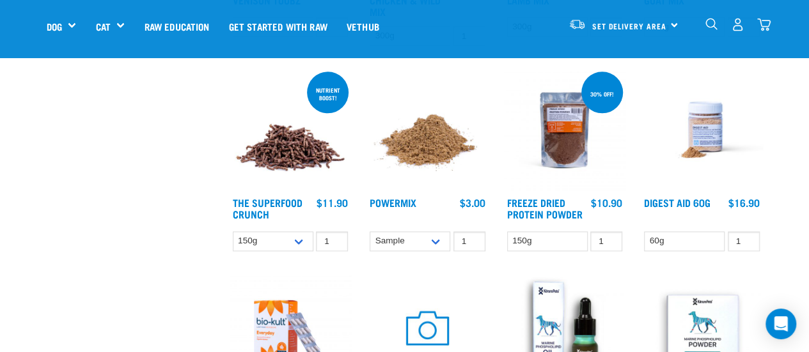
click at [422, 136] on img at bounding box center [427, 130] width 122 height 122
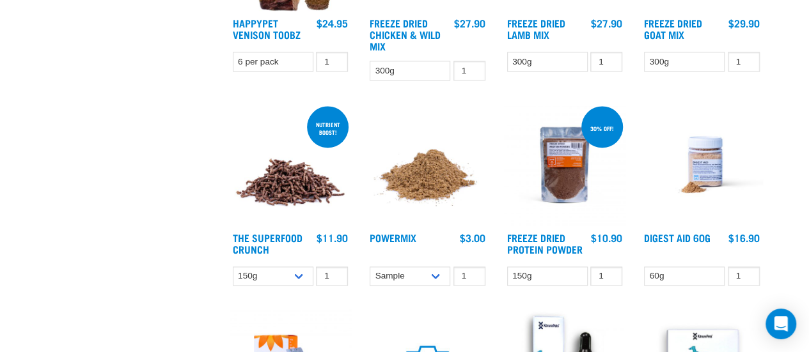
click at [292, 178] on img at bounding box center [291, 165] width 122 height 122
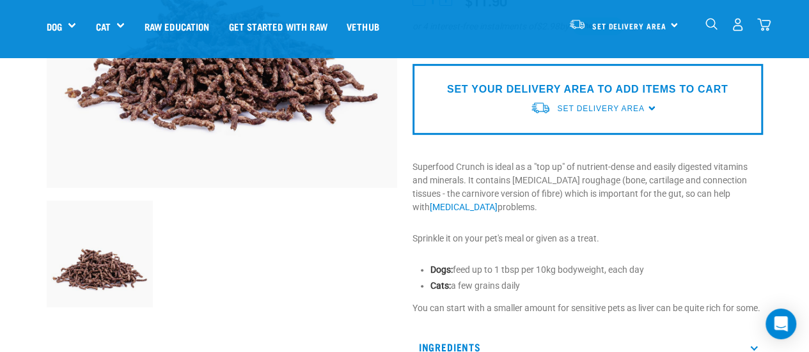
scroll to position [320, 0]
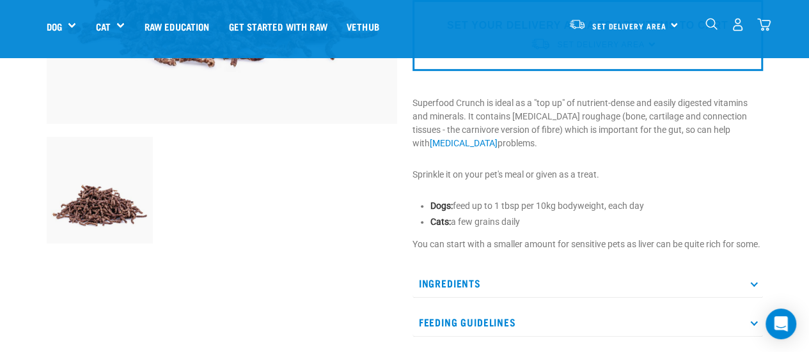
click at [426, 292] on p "Ingredients" at bounding box center [587, 283] width 350 height 29
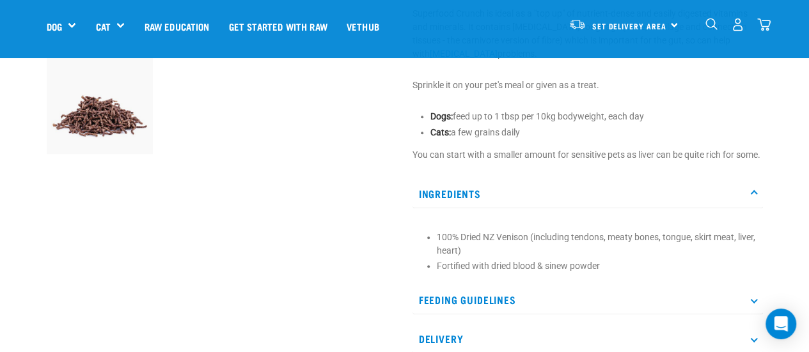
scroll to position [448, 0]
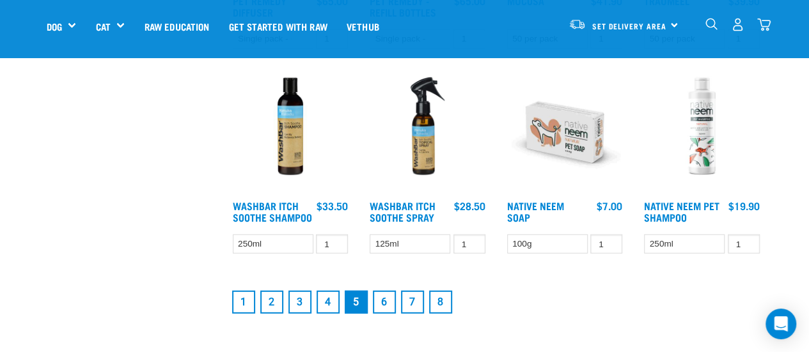
scroll to position [1655, 0]
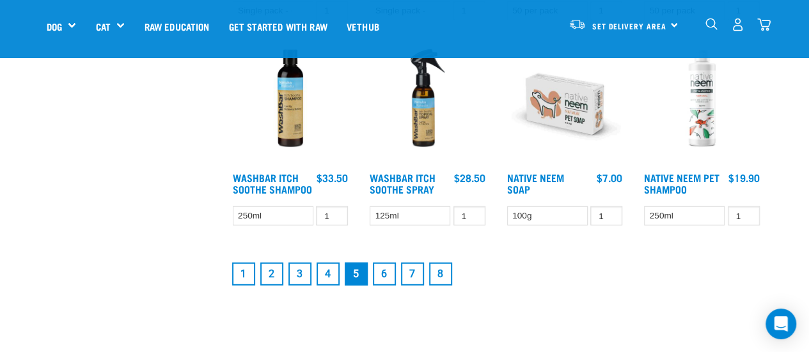
click at [384, 270] on link "6" at bounding box center [384, 274] width 23 height 23
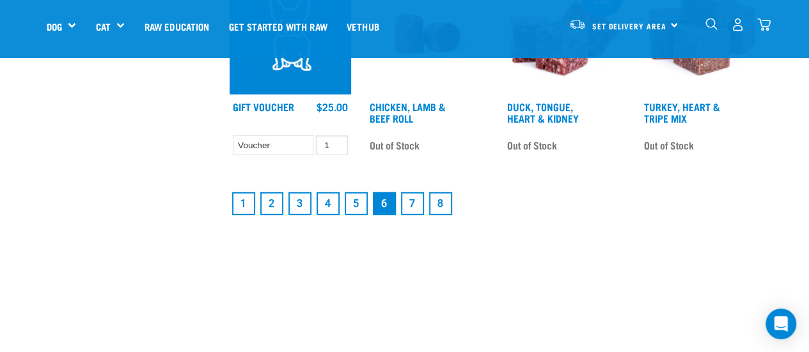
scroll to position [1727, 0]
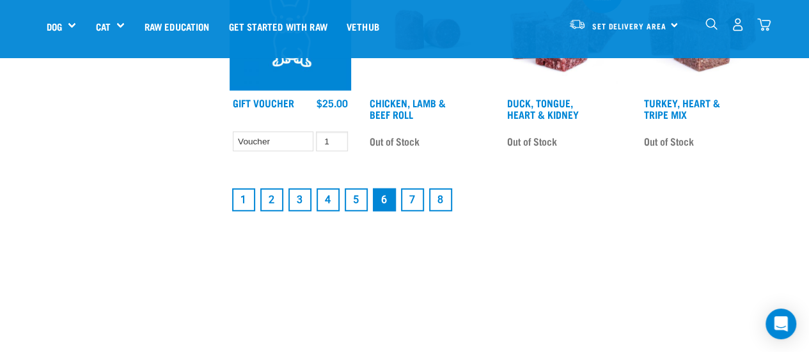
click at [408, 204] on link "7" at bounding box center [412, 200] width 23 height 23
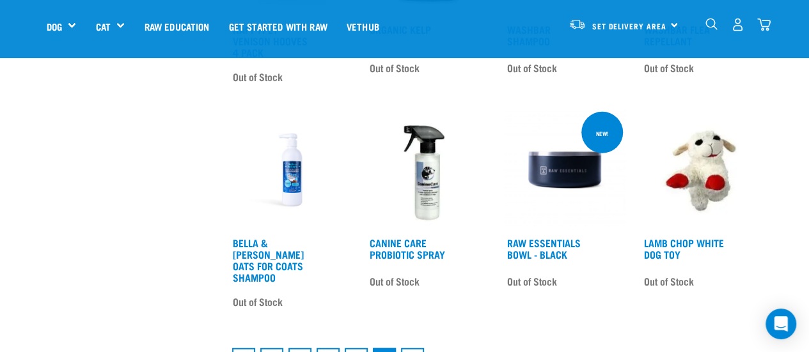
scroll to position [1599, 0]
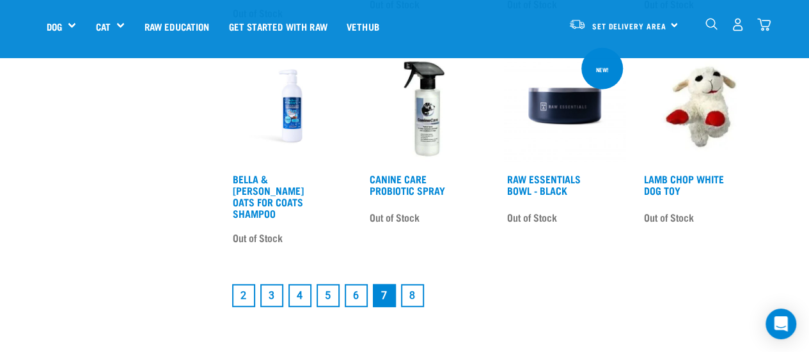
click at [413, 285] on link "8" at bounding box center [412, 296] width 23 height 23
